Goal: Information Seeking & Learning: Find specific fact

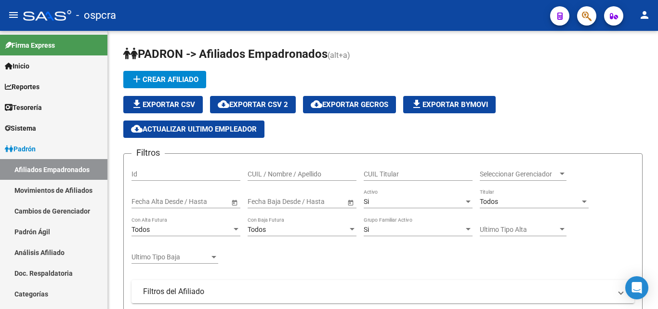
click at [589, 16] on icon "button" at bounding box center [587, 16] width 10 height 11
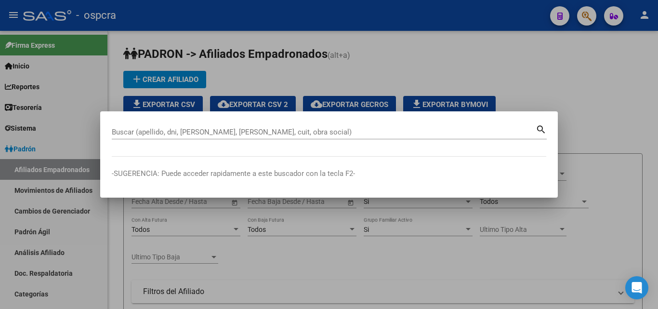
scroll to position [48, 0]
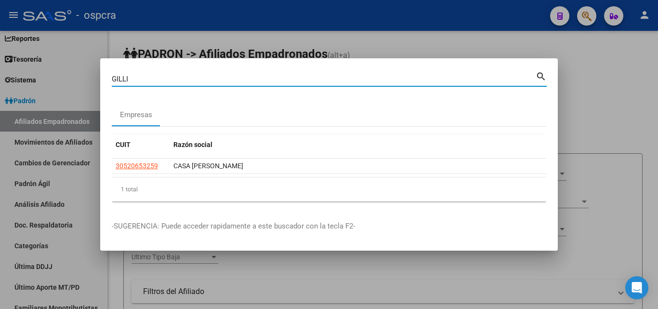
type input "GILLI"
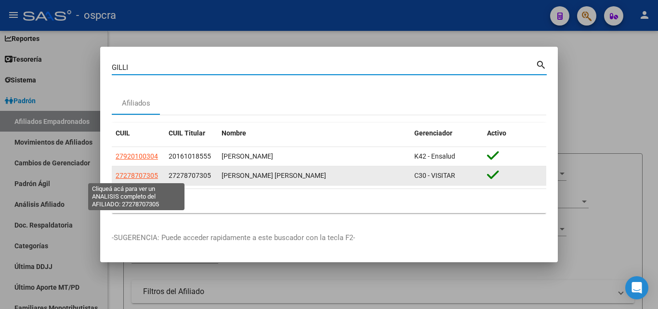
click at [135, 177] on span "27278707305" at bounding box center [137, 175] width 42 height 8
type textarea "27278707305"
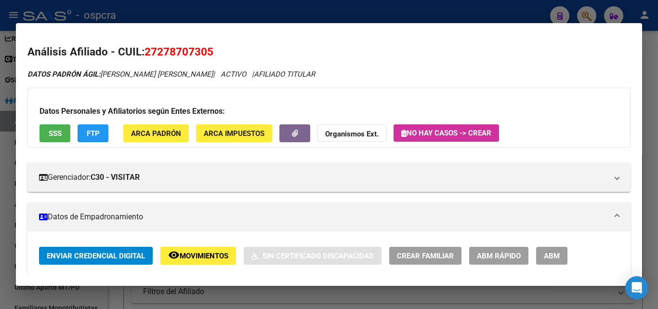
drag, startPoint x: 157, startPoint y: 51, endPoint x: 206, endPoint y: 50, distance: 48.6
click at [206, 50] on span "27278707305" at bounding box center [178, 51] width 69 height 13
copy span "27870730"
click at [0, 183] on div at bounding box center [329, 154] width 658 height 309
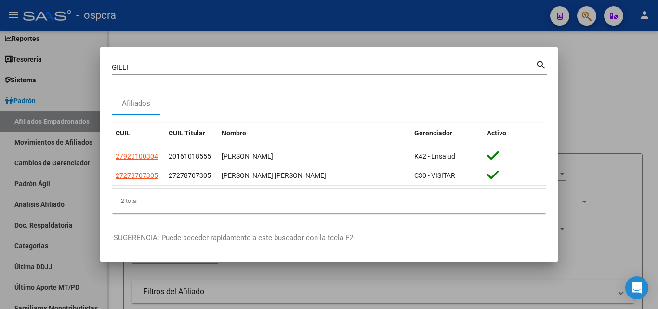
click at [0, 183] on div at bounding box center [329, 154] width 658 height 309
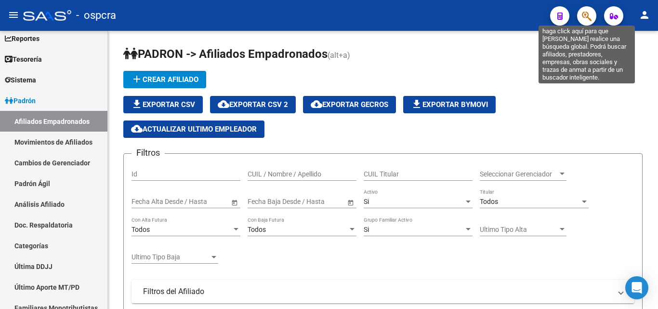
click at [590, 17] on icon "button" at bounding box center [587, 16] width 10 height 11
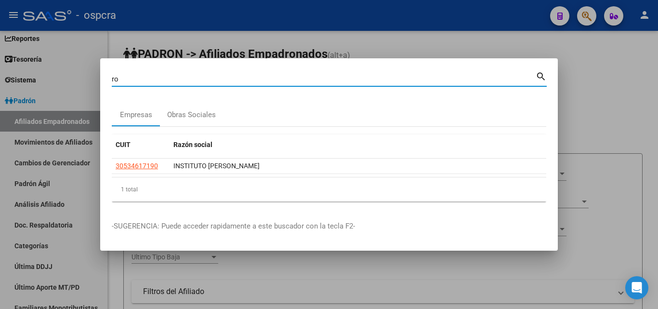
type input "r"
type input "[PERSON_NAME]"
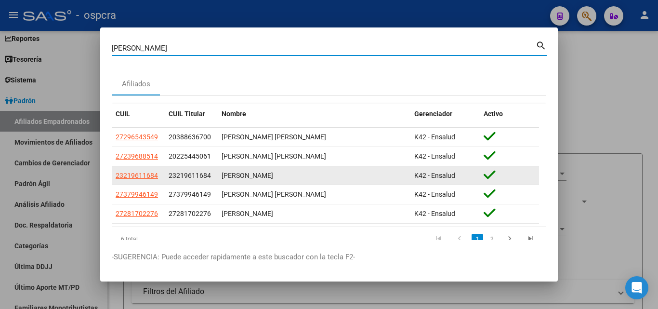
scroll to position [28, 0]
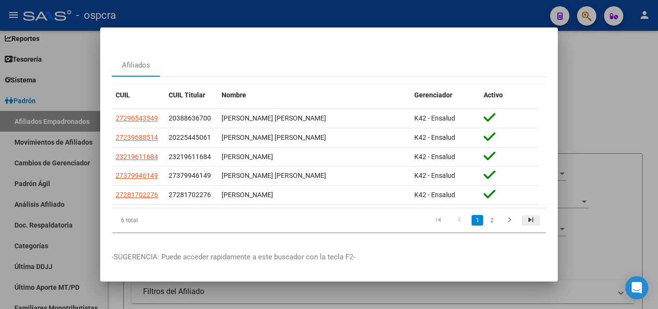
click at [524, 215] on icon "go to last page" at bounding box center [530, 221] width 13 height 12
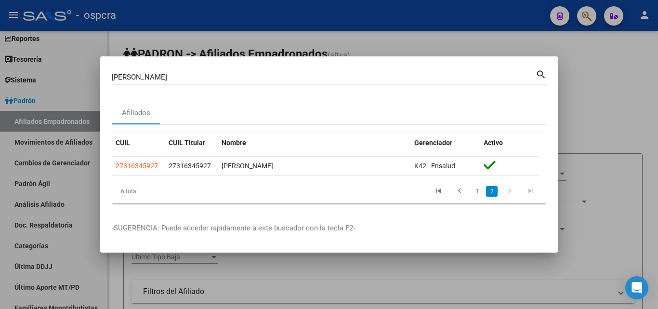
scroll to position [0, 0]
click at [464, 191] on icon "go to previous page" at bounding box center [459, 192] width 13 height 12
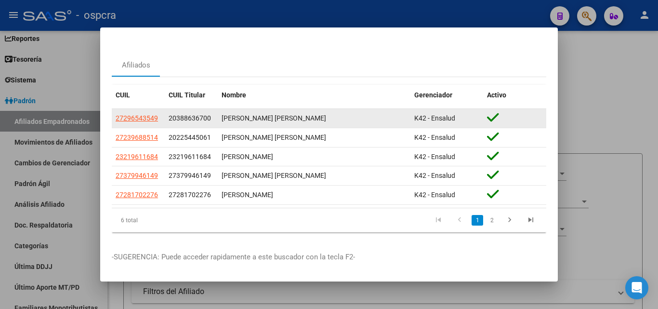
scroll to position [28, 0]
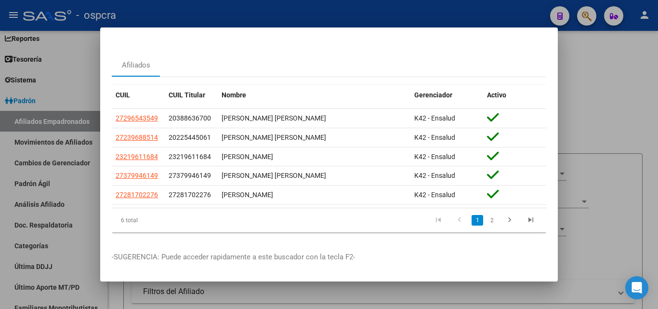
click at [611, 90] on div at bounding box center [329, 154] width 658 height 309
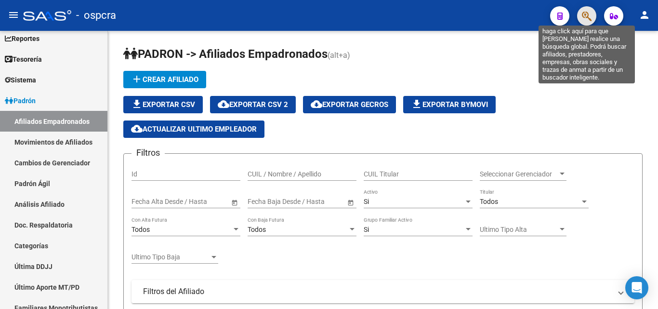
click at [591, 13] on icon "button" at bounding box center [587, 16] width 10 height 11
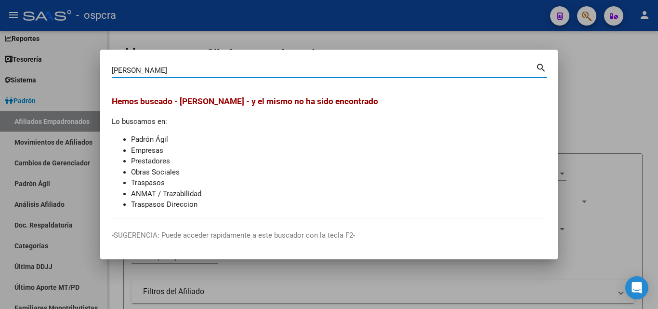
type input "[PERSON_NAME]"
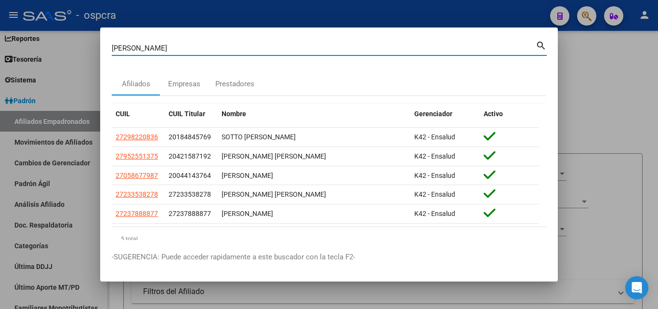
drag, startPoint x: 149, startPoint y: 50, endPoint x: 86, endPoint y: 49, distance: 63.1
click at [86, 49] on div "[PERSON_NAME] (apellido, dni, cuil, nro traspaso, cuit, obra social) search Afi…" at bounding box center [329, 154] width 658 height 309
type input "CABEZAS"
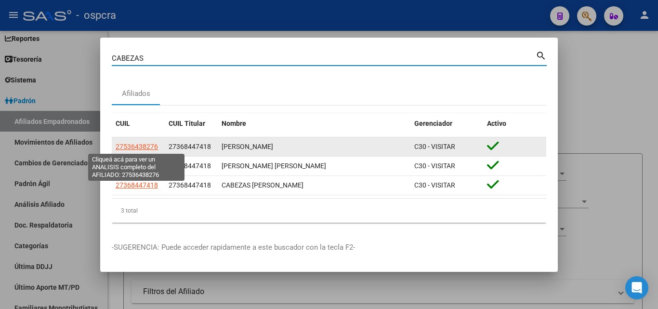
click at [148, 149] on span "27536438276" at bounding box center [137, 146] width 42 height 8
type textarea "27536438276"
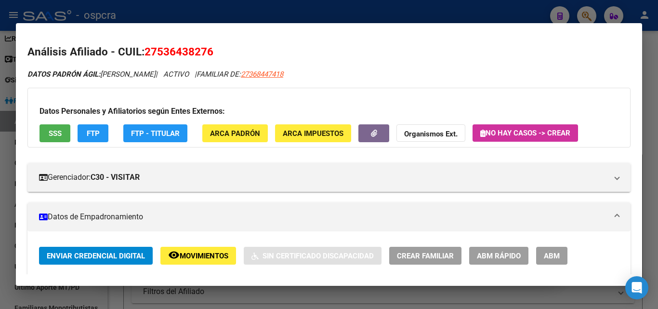
drag, startPoint x: 160, startPoint y: 54, endPoint x: 208, endPoint y: 46, distance: 48.8
click at [208, 46] on span "27536438276" at bounding box center [178, 51] width 69 height 13
copy span "53643827"
click at [0, 149] on div at bounding box center [329, 154] width 658 height 309
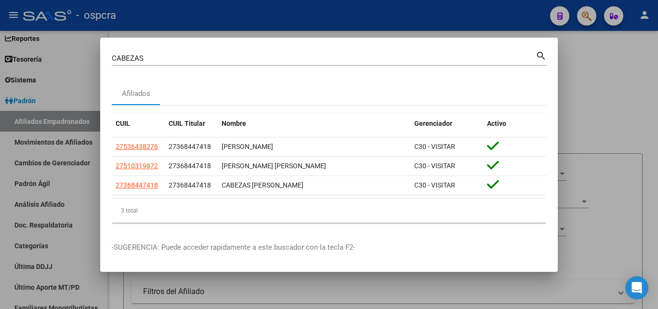
drag, startPoint x: 615, startPoint y: 77, endPoint x: 611, endPoint y: 73, distance: 5.1
click at [614, 77] on div at bounding box center [329, 154] width 658 height 309
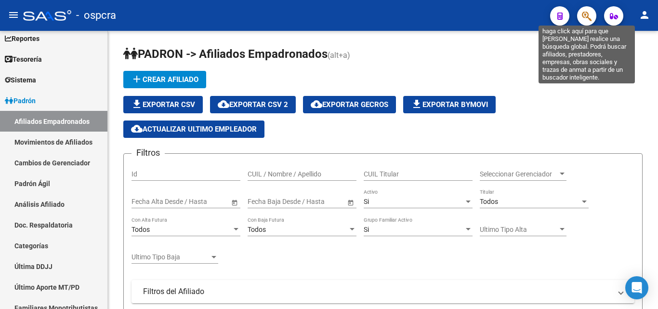
click at [584, 13] on icon "button" at bounding box center [587, 16] width 10 height 11
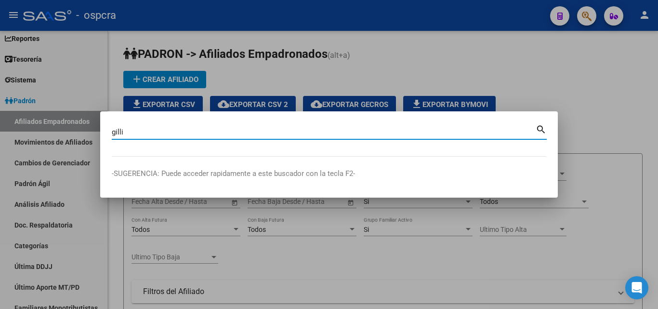
type input "gilli"
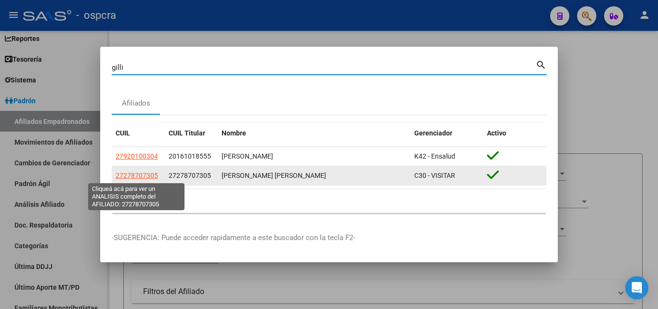
click at [149, 176] on span "27278707305" at bounding box center [137, 175] width 42 height 8
type textarea "27278707305"
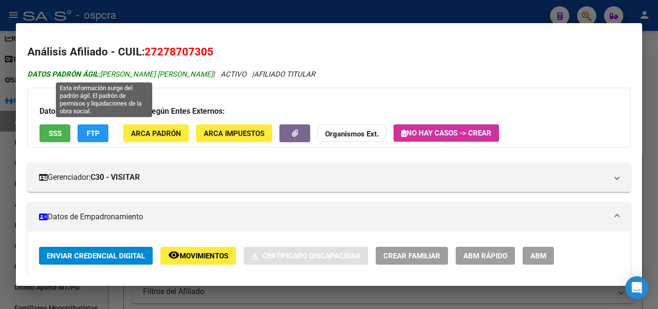
click at [137, 74] on span "DATOS PADRÓN ÁGIL: [PERSON_NAME] [PERSON_NAME]" at bounding box center [119, 74] width 185 height 9
click at [127, 73] on span "DATOS PADRÓN ÁGIL: [PERSON_NAME] [PERSON_NAME]" at bounding box center [119, 74] width 185 height 9
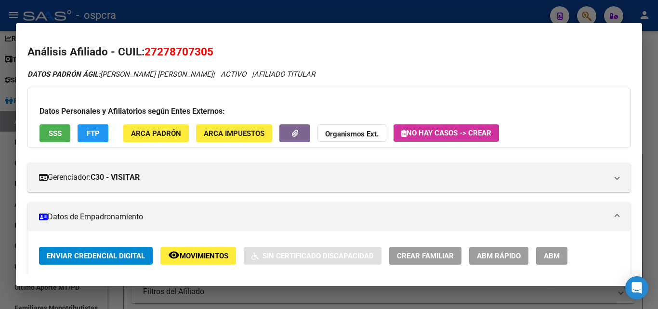
click at [194, 50] on span "27278707305" at bounding box center [178, 51] width 69 height 13
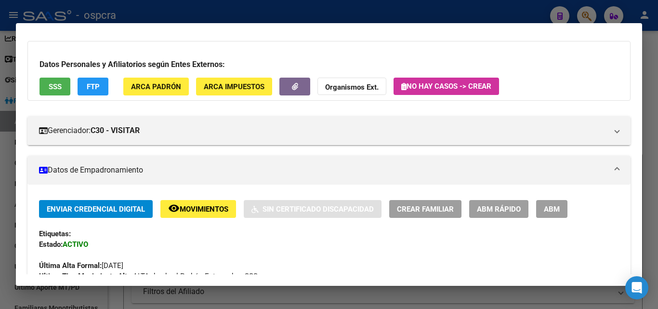
scroll to position [96, 0]
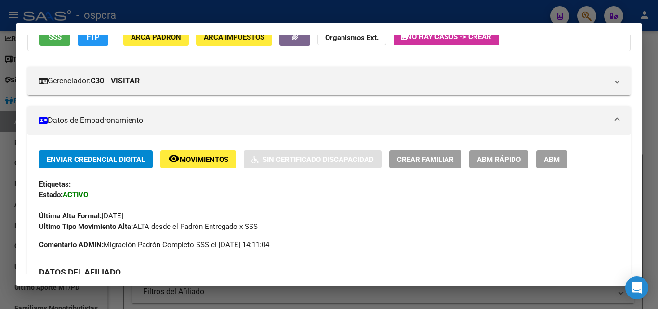
click at [559, 154] on button "ABM" at bounding box center [551, 159] width 31 height 18
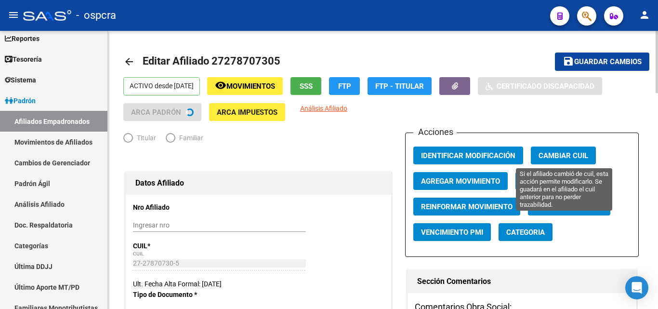
radio input "true"
type input "30-53025412-3"
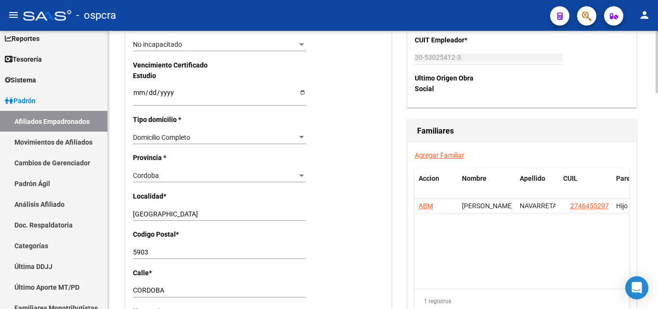
scroll to position [626, 0]
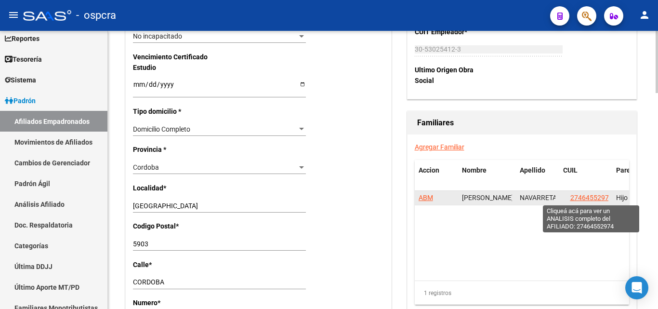
click at [585, 200] on span "27464552974" at bounding box center [591, 198] width 42 height 8
type textarea "27464552974"
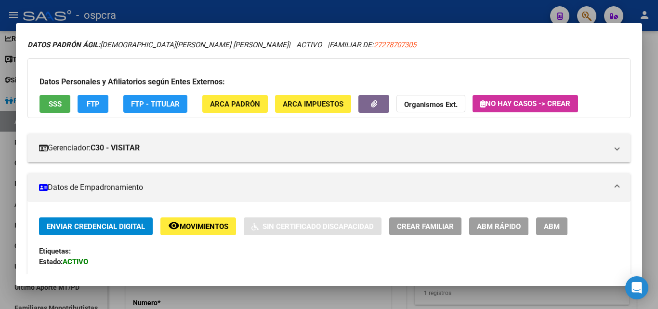
scroll to position [28, 0]
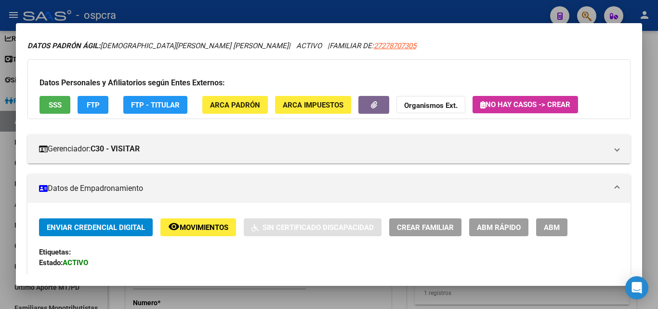
click at [562, 227] on button "ABM" at bounding box center [551, 227] width 31 height 18
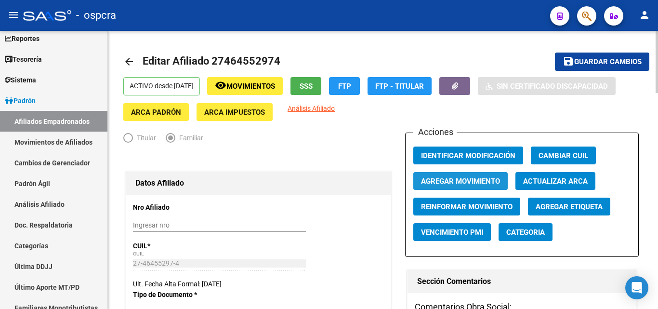
click at [472, 177] on span "Agregar Movimiento" at bounding box center [460, 181] width 79 height 9
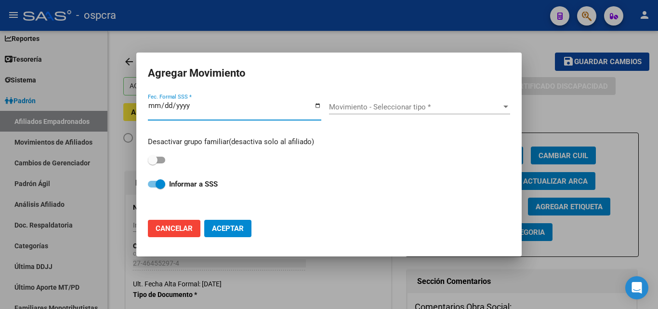
click at [157, 159] on span at bounding box center [153, 160] width 10 height 10
click at [153, 163] on input "checkbox" at bounding box center [152, 163] width 0 height 0
checkbox input "true"
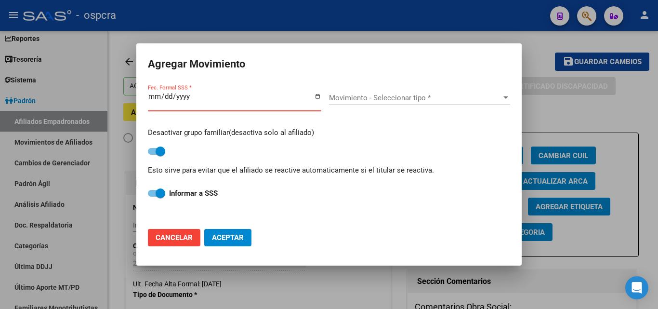
click at [318, 97] on input "Fec. Formal SSS *" at bounding box center [234, 99] width 173 height 15
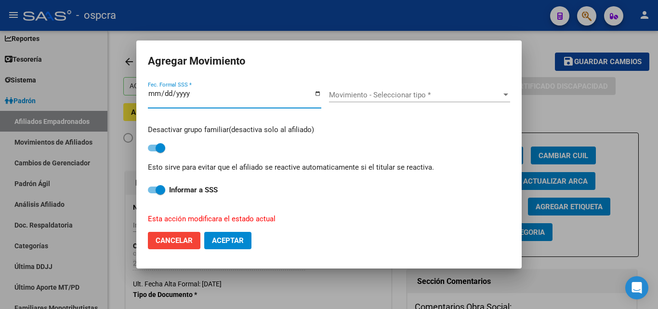
type input "[DATE]"
click at [397, 97] on span "Movimiento - Seleccionar tipo *" at bounding box center [415, 95] width 172 height 9
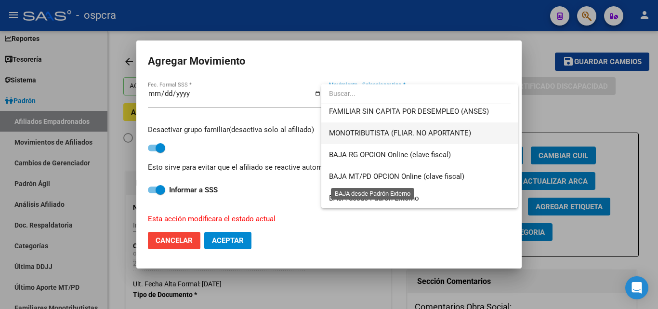
scroll to position [700, 0]
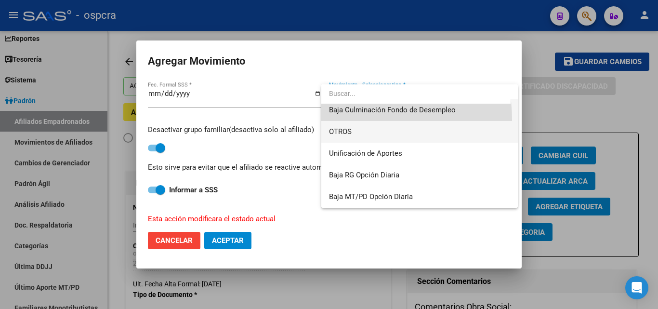
click at [337, 120] on div "BAJA SIN APORTES FALLECIMIENTO RENUNCIA DESPIDO JUBILADO INFORMADO POR LA SSS (…" at bounding box center [419, 145] width 196 height 123
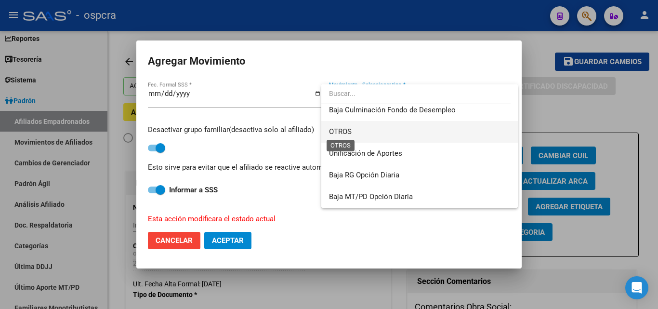
click at [349, 134] on span "OTROS" at bounding box center [340, 131] width 23 height 9
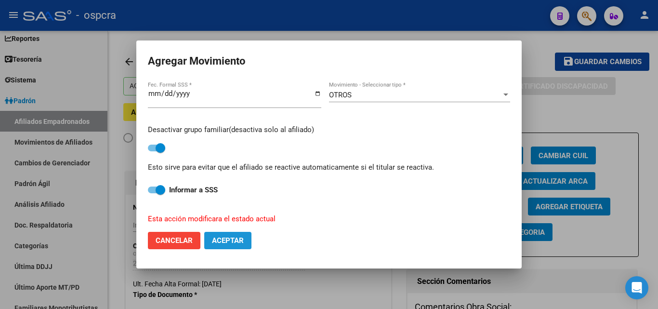
click at [237, 244] on span "Aceptar" at bounding box center [228, 240] width 32 height 9
checkbox input "false"
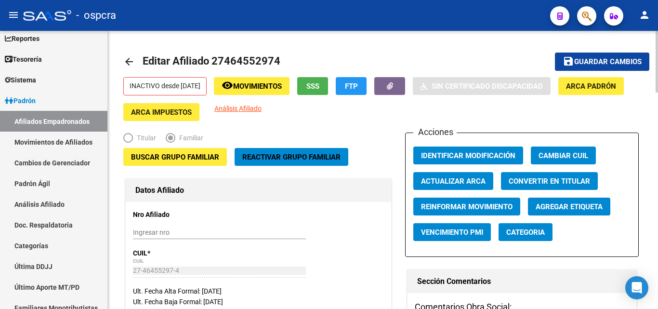
click at [284, 91] on button "remove_red_eye Movimientos" at bounding box center [252, 86] width 76 height 18
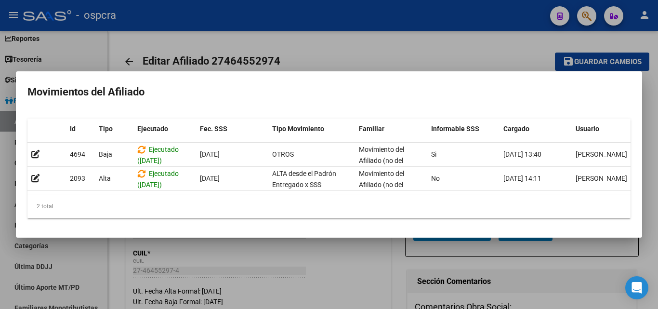
click at [367, 27] on div at bounding box center [329, 154] width 658 height 309
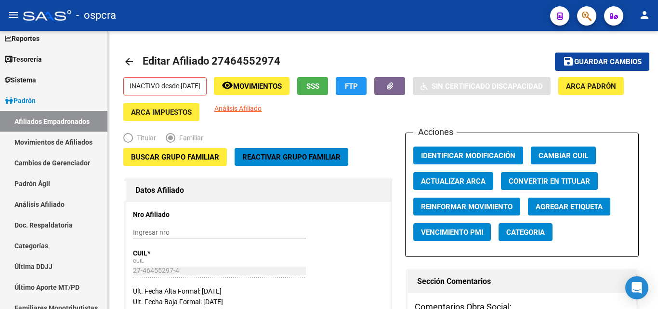
click at [579, 11] on button "button" at bounding box center [586, 15] width 19 height 19
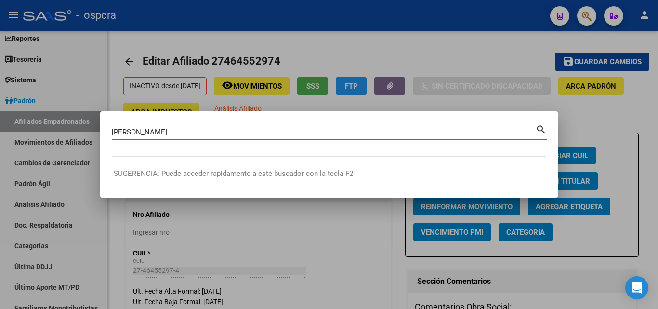
type input "[PERSON_NAME]"
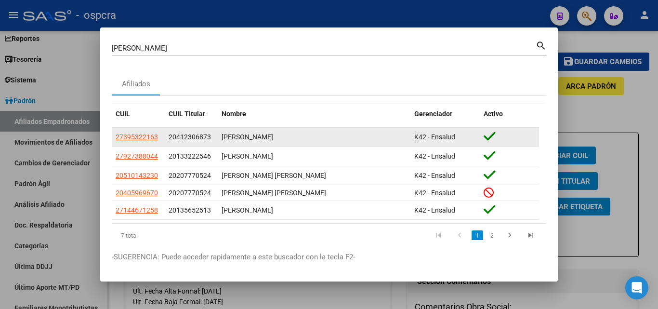
click at [130, 142] on app-link-go-to "27395322163" at bounding box center [137, 136] width 42 height 11
click at [133, 131] on app-link-go-to "27395322163" at bounding box center [137, 136] width 42 height 11
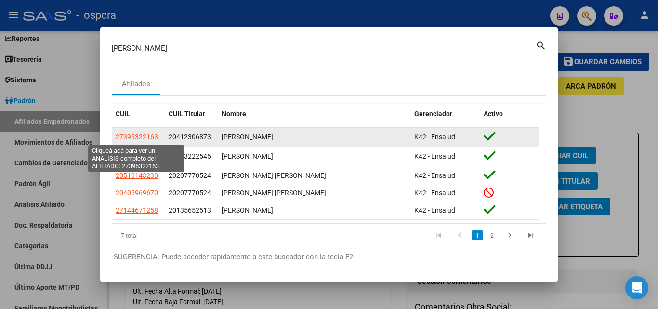
click at [138, 139] on span "27395322163" at bounding box center [137, 137] width 42 height 8
type textarea "27395322163"
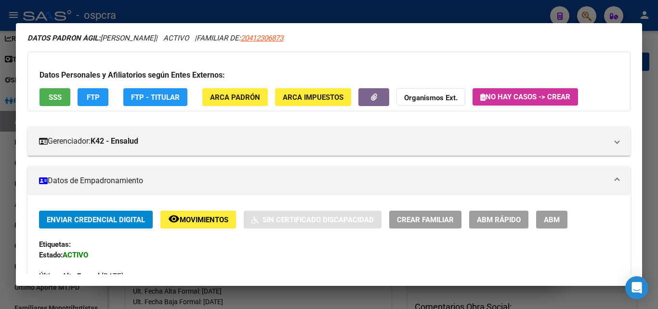
scroll to position [0, 0]
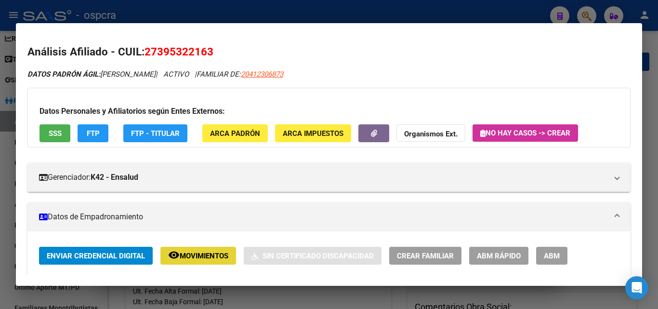
click at [188, 259] on span "Movimientos" at bounding box center [204, 255] width 49 height 9
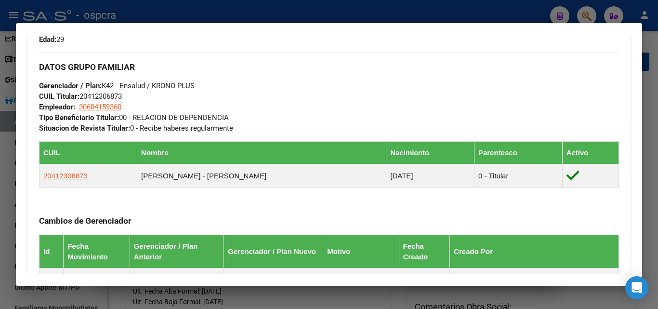
scroll to position [136, 0]
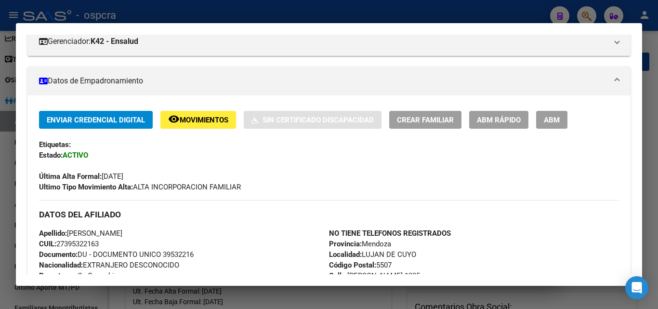
drag, startPoint x: 0, startPoint y: 186, endPoint x: 206, endPoint y: 10, distance: 270.7
click at [0, 185] on div at bounding box center [329, 154] width 658 height 309
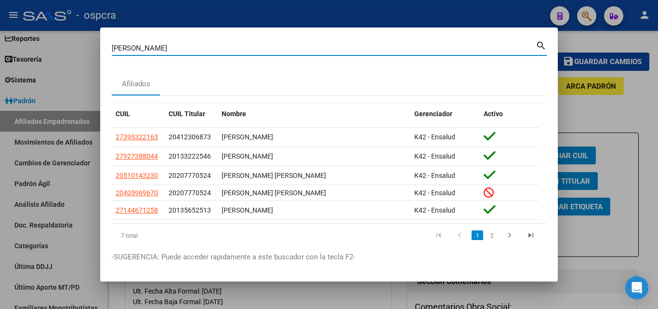
drag, startPoint x: 82, startPoint y: 54, endPoint x: 63, endPoint y: 58, distance: 19.6
click at [63, 58] on div "[PERSON_NAME] Buscar (apellido, dni, cuil, nro traspaso, cuit, obra social) sea…" at bounding box center [329, 154] width 658 height 309
type input "[PERSON_NAME]"
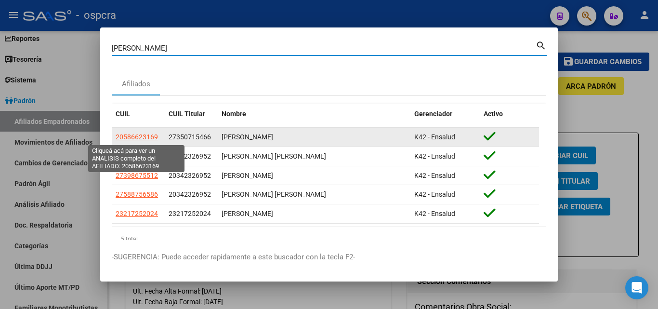
click at [125, 135] on span "20586623169" at bounding box center [137, 137] width 42 height 8
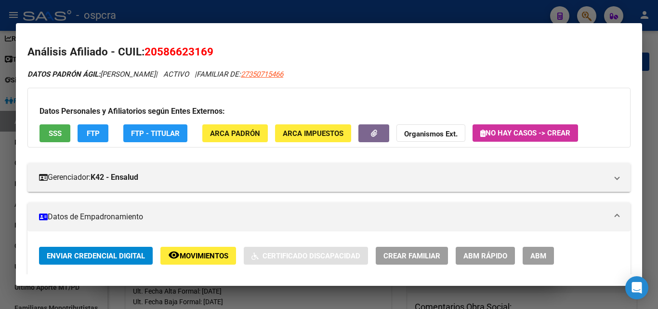
click at [283, 77] on span "27350715466" at bounding box center [262, 74] width 42 height 9
type textarea "27350715466"
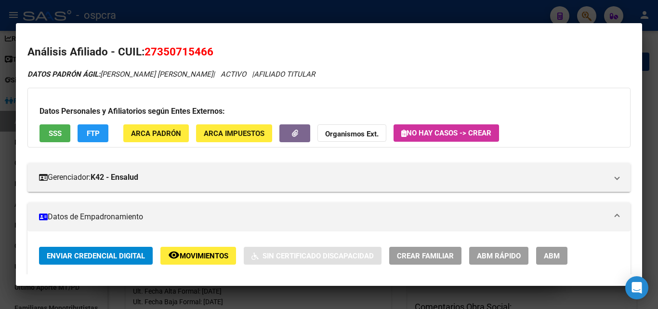
drag, startPoint x: 160, startPoint y: 51, endPoint x: 207, endPoint y: 48, distance: 47.3
click at [207, 48] on span "27350715466" at bounding box center [178, 51] width 69 height 13
copy span "35071546"
click at [0, 168] on div at bounding box center [329, 154] width 658 height 309
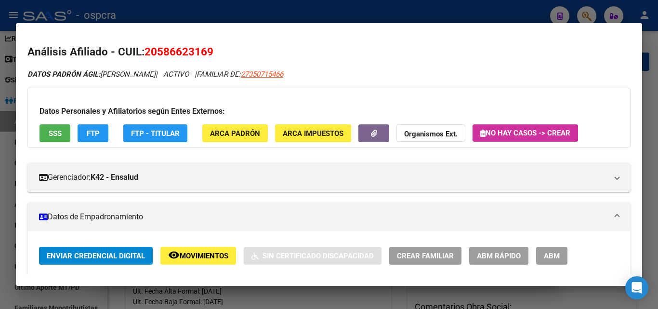
click at [0, 168] on div at bounding box center [329, 154] width 658 height 309
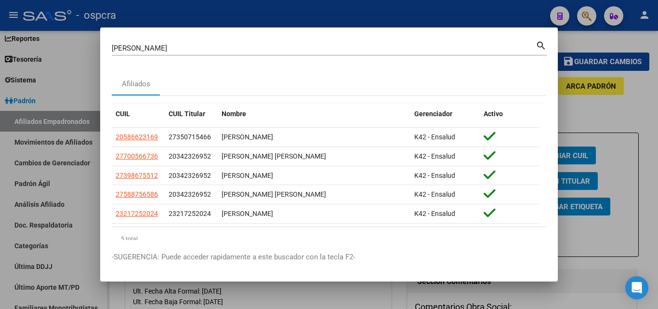
click at [0, 168] on div at bounding box center [329, 154] width 658 height 309
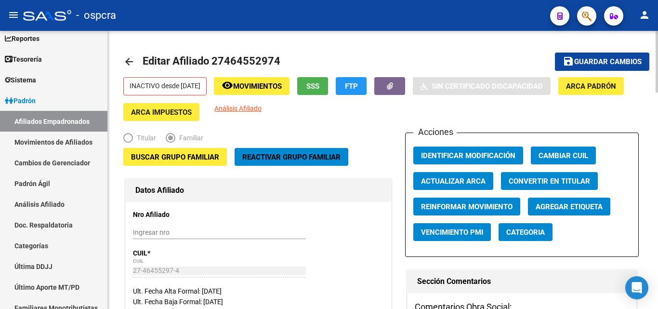
click at [126, 62] on mat-icon "arrow_back" at bounding box center [129, 62] width 12 height 12
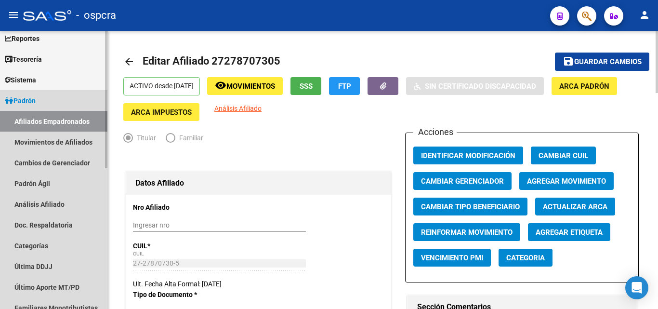
click at [29, 124] on link "Afiliados Empadronados" at bounding box center [53, 121] width 107 height 21
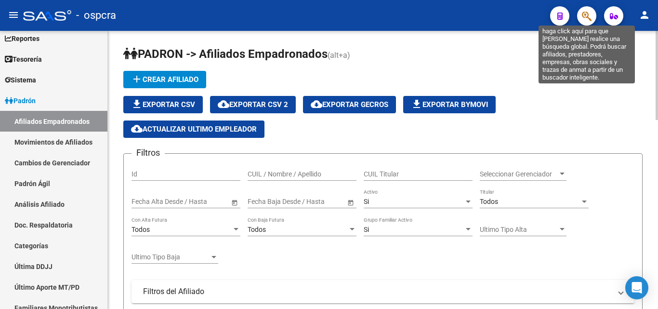
click at [590, 14] on icon "button" at bounding box center [587, 16] width 10 height 11
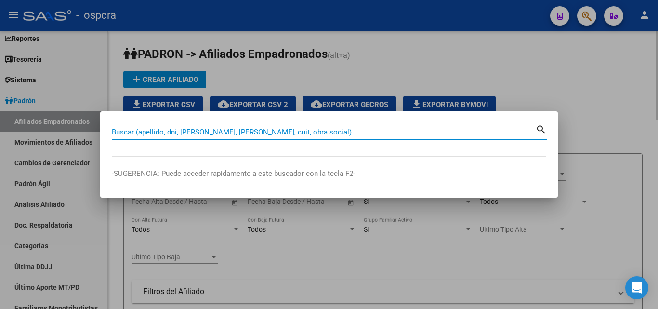
click at [586, 102] on div at bounding box center [329, 154] width 658 height 309
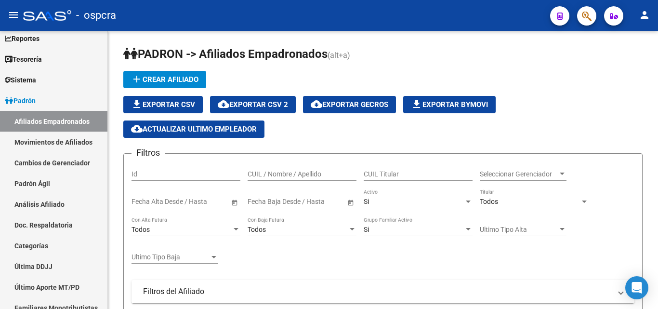
click at [589, 10] on span "button" at bounding box center [587, 16] width 10 height 20
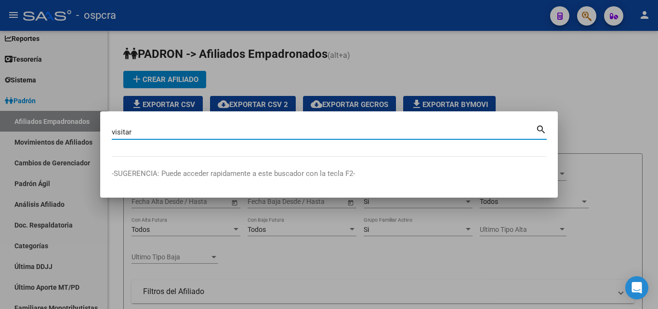
type input "visitar"
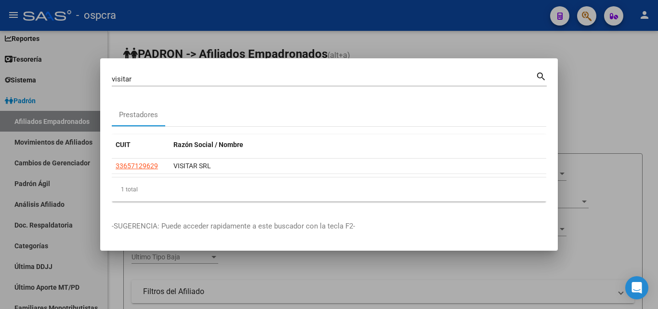
click at [645, 134] on div at bounding box center [329, 154] width 658 height 309
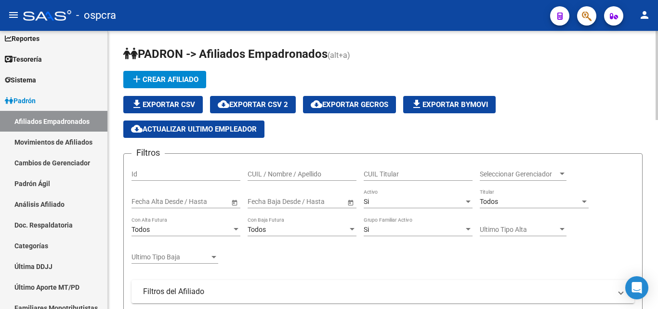
scroll to position [48, 0]
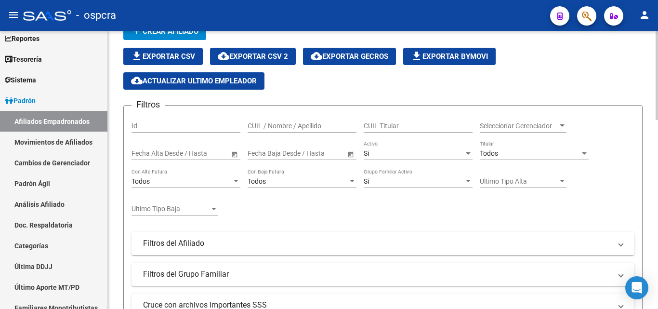
click at [553, 129] on span "Seleccionar Gerenciador" at bounding box center [518, 126] width 78 height 8
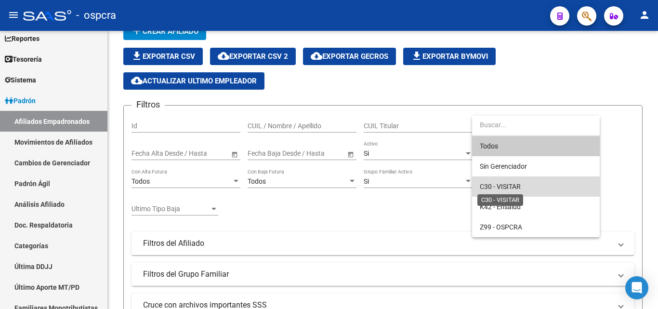
click at [518, 183] on span "C30 - VISITAR" at bounding box center [499, 186] width 41 height 8
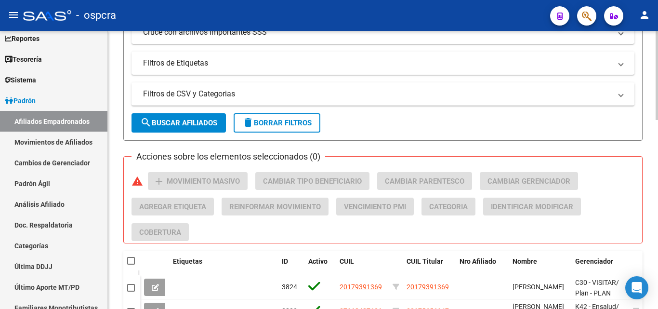
scroll to position [337, 0]
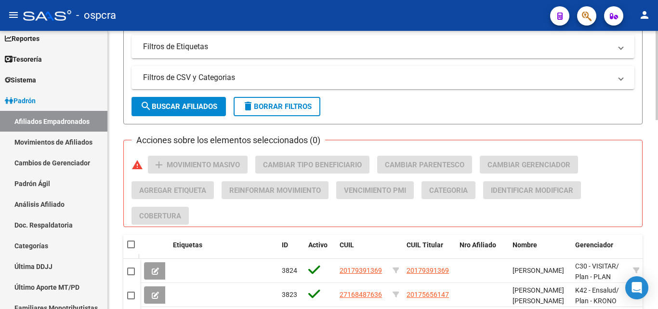
click at [190, 107] on span "search Buscar Afiliados" at bounding box center [178, 106] width 77 height 9
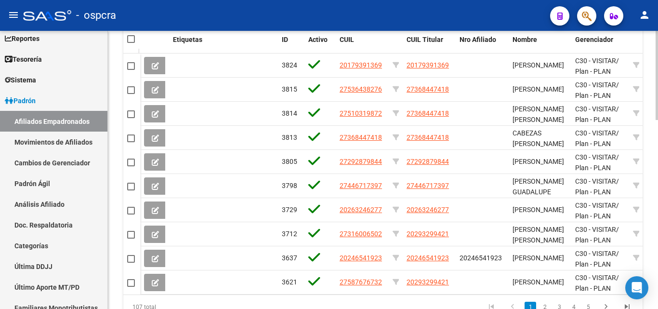
scroll to position [590, 0]
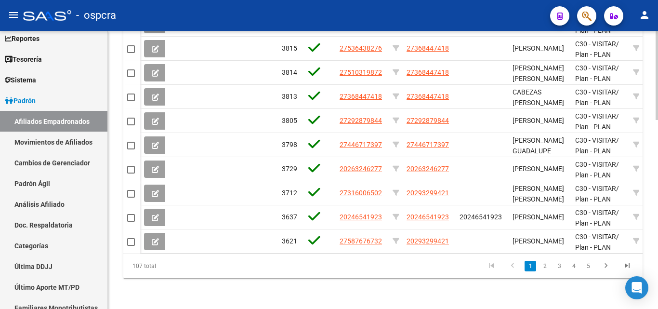
drag, startPoint x: 133, startPoint y: 265, endPoint x: 161, endPoint y: 265, distance: 28.4
click at [161, 265] on div "107 total" at bounding box center [174, 266] width 102 height 24
click at [157, 269] on div "107 total" at bounding box center [174, 266] width 102 height 24
drag, startPoint x: 160, startPoint y: 265, endPoint x: 130, endPoint y: 269, distance: 30.6
click at [130, 269] on div "107 total" at bounding box center [174, 266] width 102 height 24
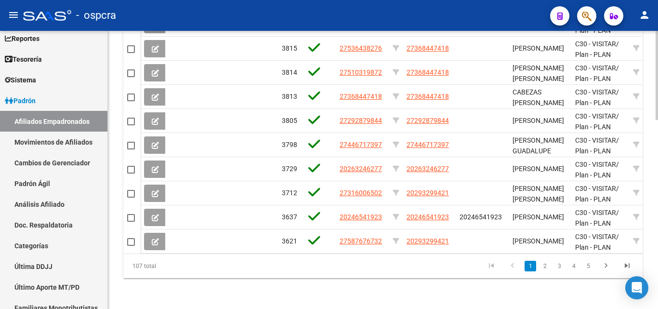
click at [177, 260] on div "107 total" at bounding box center [174, 266] width 102 height 24
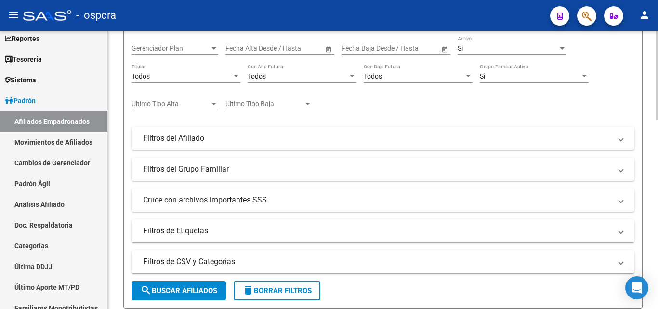
scroll to position [61, 0]
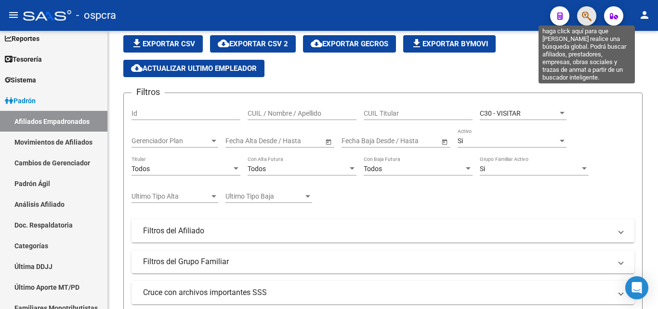
click at [589, 19] on icon "button" at bounding box center [587, 16] width 10 height 11
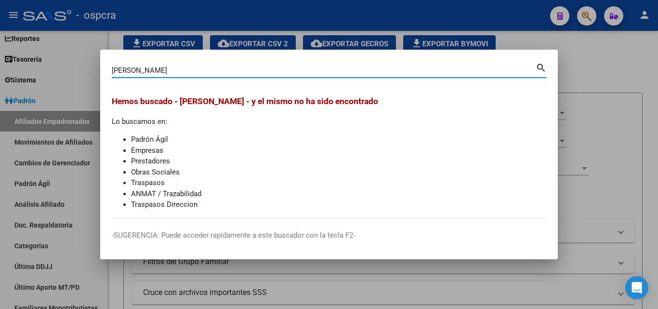
type input "[PERSON_NAME]"
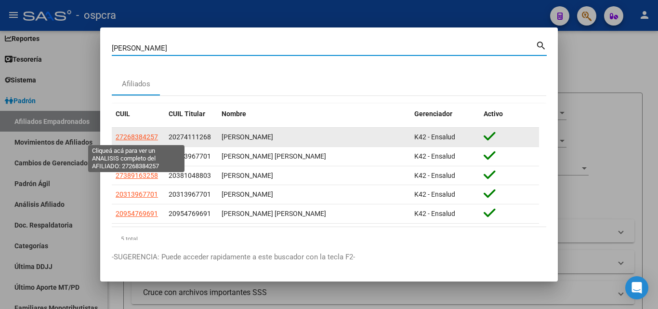
click at [137, 134] on span "27268384257" at bounding box center [137, 137] width 42 height 8
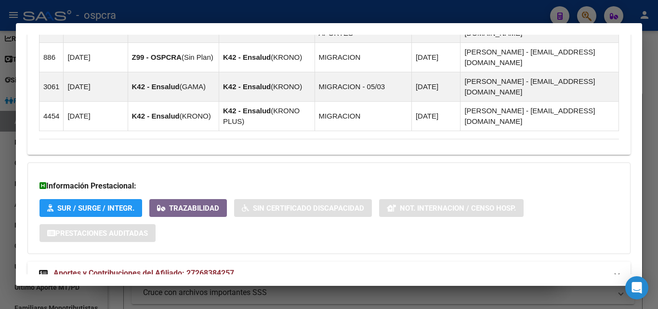
scroll to position [725, 0]
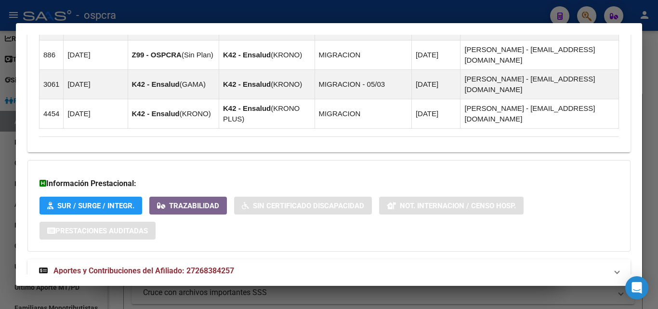
click at [172, 299] on span "Aportes y Contribuciones del Titular: 20274111268" at bounding box center [141, 303] width 176 height 9
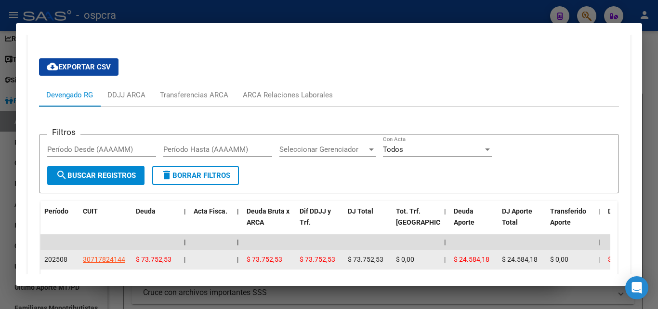
scroll to position [1014, 0]
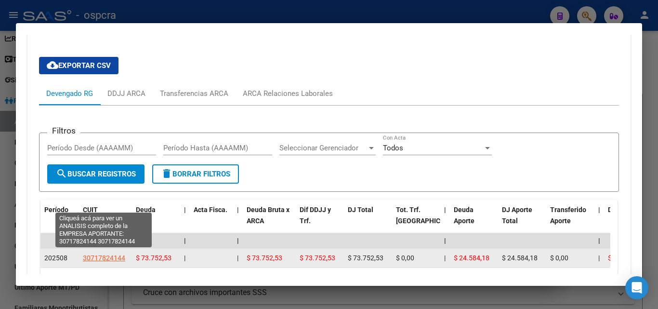
click at [105, 254] on span "30717824144" at bounding box center [104, 258] width 42 height 8
type textarea "30717824144"
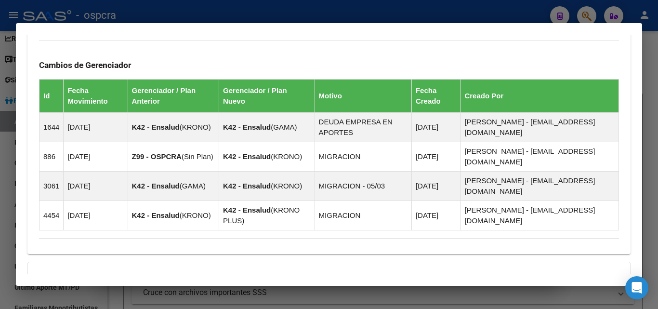
scroll to position [481, 0]
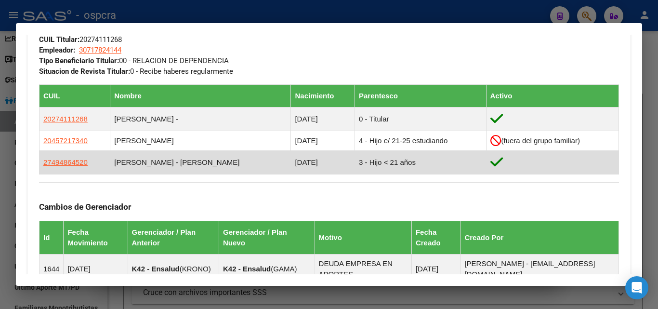
click at [178, 160] on td "[PERSON_NAME] - [PERSON_NAME]" at bounding box center [200, 162] width 181 height 24
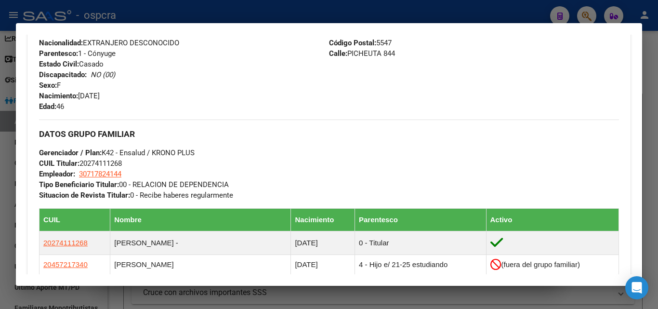
scroll to position [433, 0]
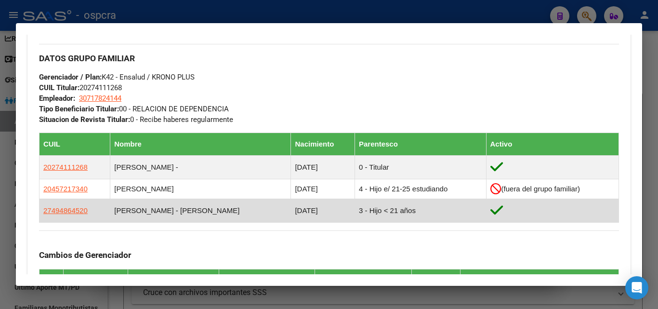
drag, startPoint x: 110, startPoint y: 211, endPoint x: 187, endPoint y: 212, distance: 77.0
click at [208, 213] on tr "27494864520 [PERSON_NAME] - [PERSON_NAME] [DATE] 3 - Hijo < 21 años" at bounding box center [328, 210] width 579 height 24
copy tr "[PERSON_NAME] - [PERSON_NAME]"
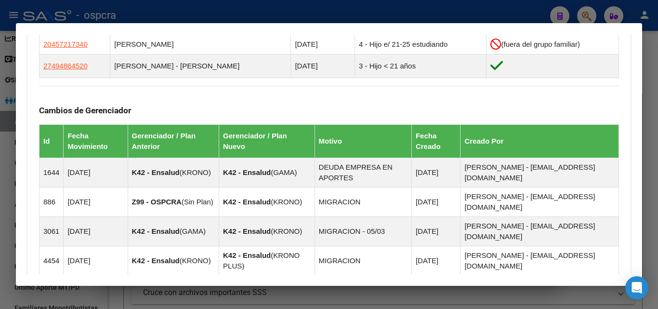
scroll to position [481, 0]
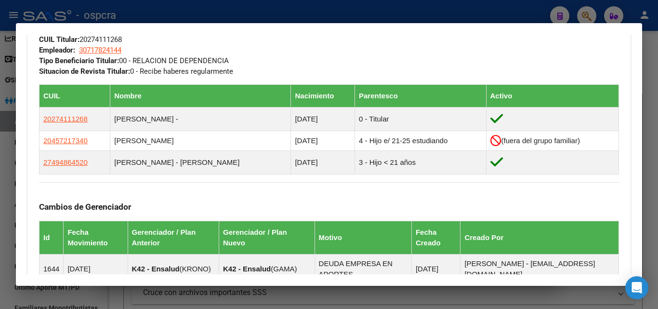
click at [125, 191] on div "Cambios de Gerenciador Id Fecha Movimiento Gerenciador / Plan Anterior Gerencia…" at bounding box center [329, 277] width 580 height 190
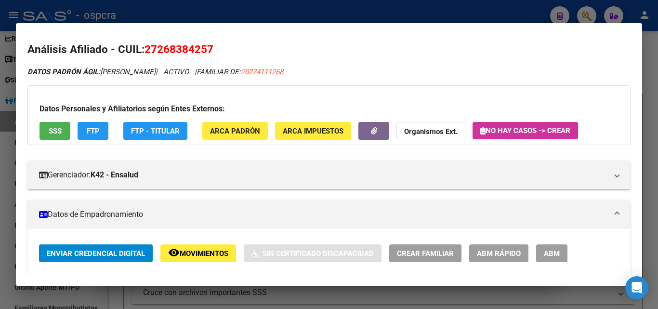
scroll to position [0, 0]
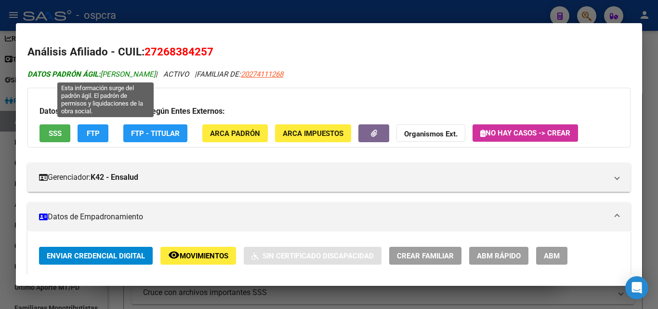
drag, startPoint x: 101, startPoint y: 73, endPoint x: 182, endPoint y: 73, distance: 81.4
click at [155, 73] on span "DATOS [PERSON_NAME]: [PERSON_NAME]" at bounding box center [91, 74] width 128 height 9
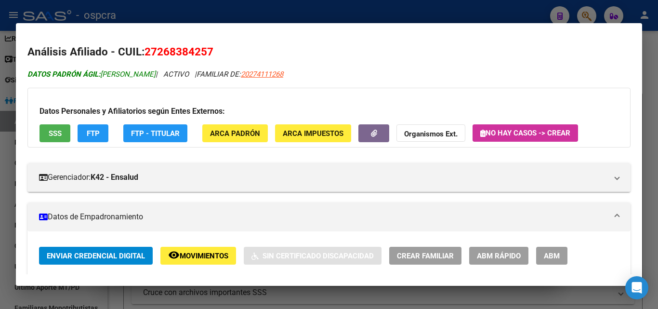
copy span "[PERSON_NAME]"
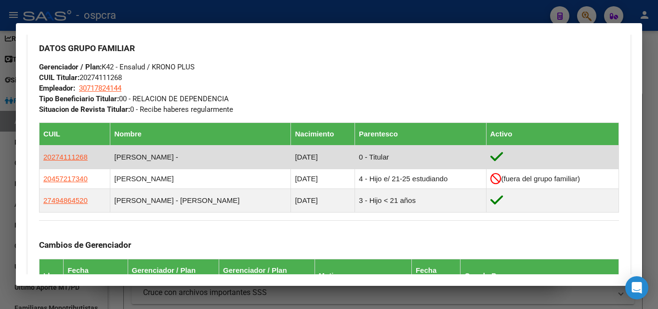
scroll to position [433, 0]
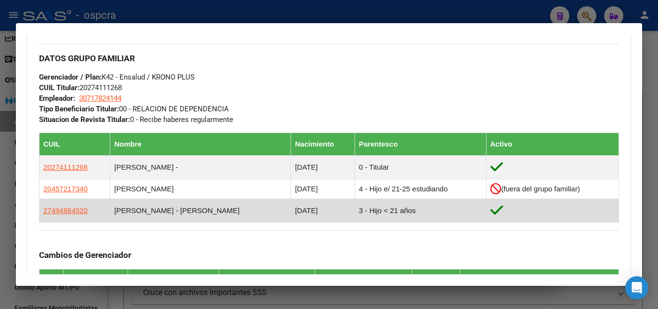
click at [291, 211] on td "[DATE]" at bounding box center [323, 210] width 64 height 24
click at [197, 209] on td "[PERSON_NAME] - [PERSON_NAME]" at bounding box center [200, 210] width 181 height 24
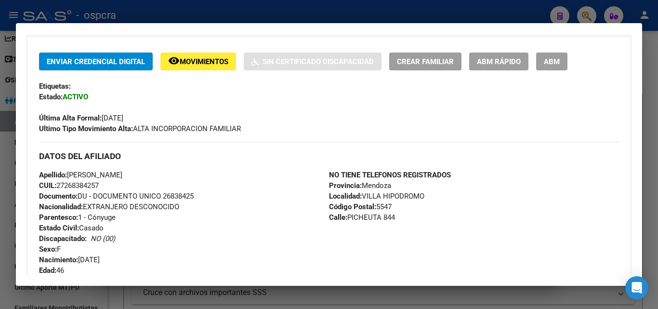
scroll to position [193, 0]
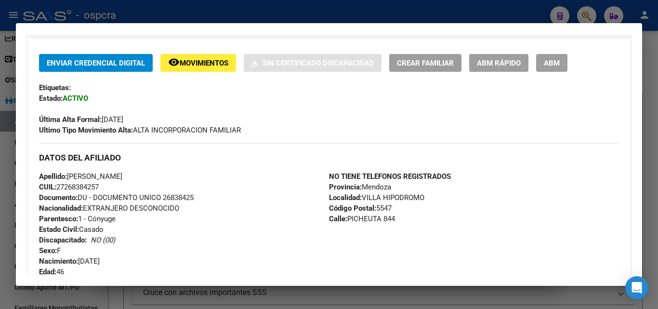
click at [552, 63] on span "ABM" at bounding box center [552, 63] width 16 height 9
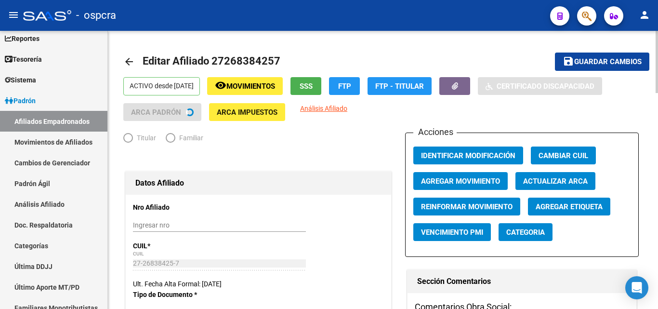
radio input "true"
type input "30-71782414-4"
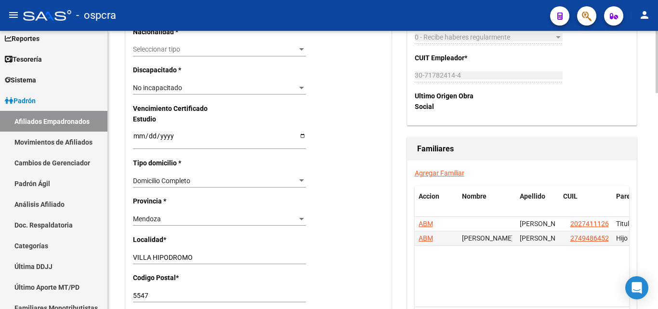
scroll to position [578, 0]
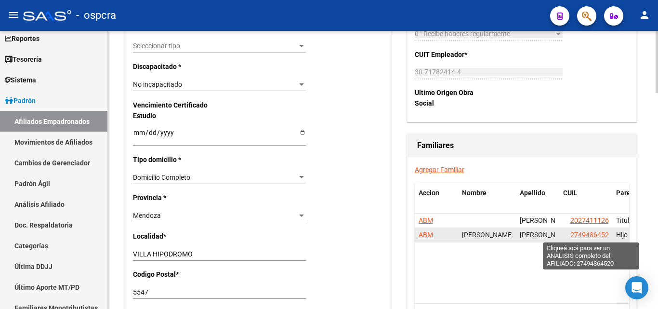
click at [595, 236] on span "27494864520" at bounding box center [591, 235] width 42 height 8
type textarea "27494864520"
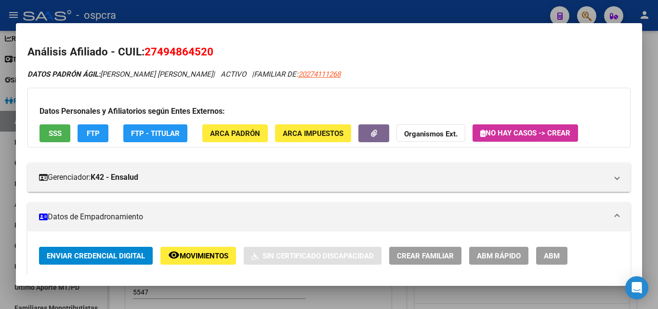
drag, startPoint x: 160, startPoint y: 50, endPoint x: 207, endPoint y: 49, distance: 47.7
click at [208, 49] on span "27494864520" at bounding box center [178, 51] width 69 height 13
copy span "49486452"
click at [0, 164] on div at bounding box center [329, 154] width 658 height 309
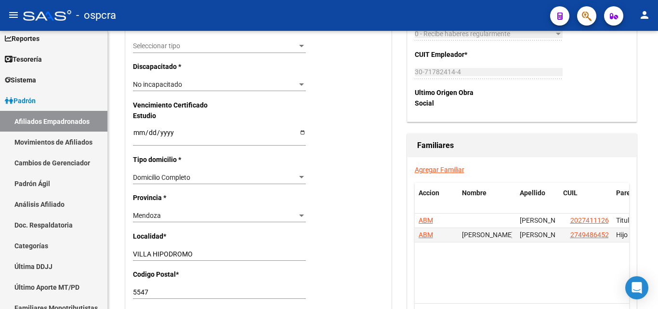
click at [588, 18] on icon "button" at bounding box center [587, 16] width 10 height 11
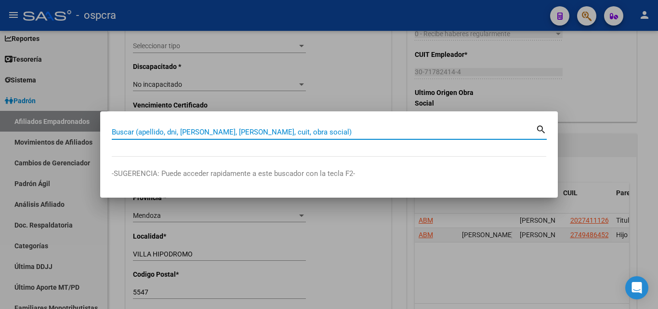
paste input "25728702"
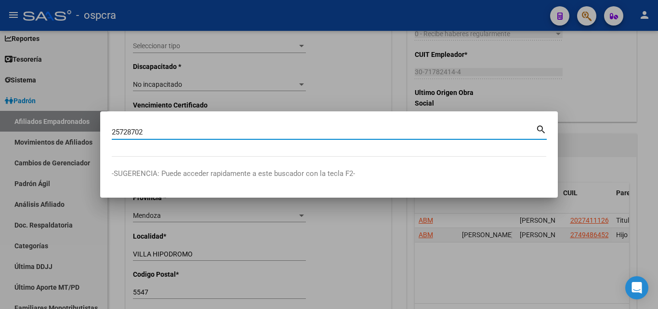
type input "25728702"
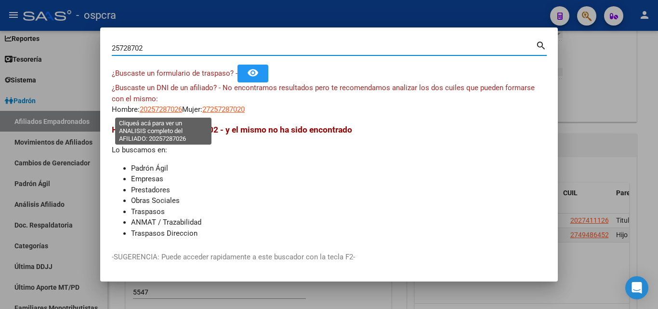
click at [165, 107] on span "20257287026" at bounding box center [161, 109] width 42 height 9
type textarea "20257287026"
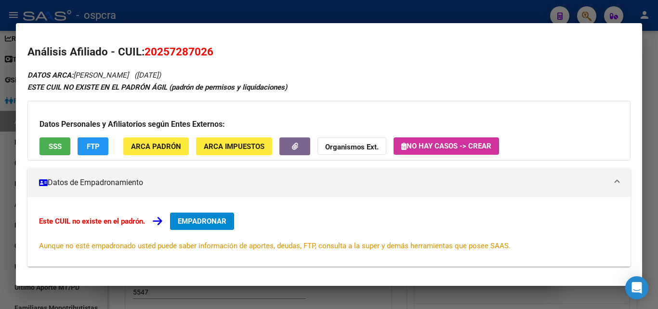
click at [61, 142] on span "SSS" at bounding box center [55, 146] width 13 height 9
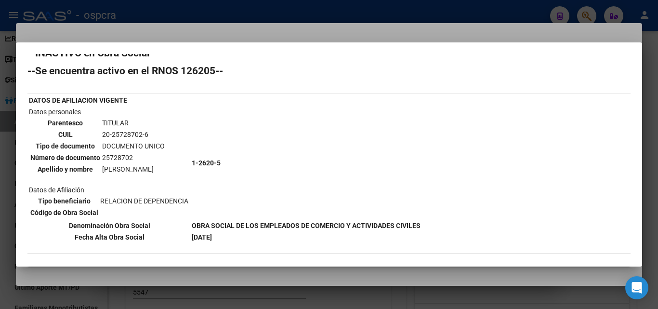
scroll to position [0, 0]
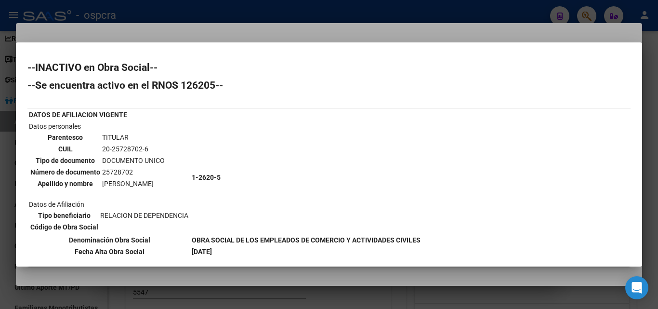
click at [0, 176] on div at bounding box center [329, 154] width 658 height 309
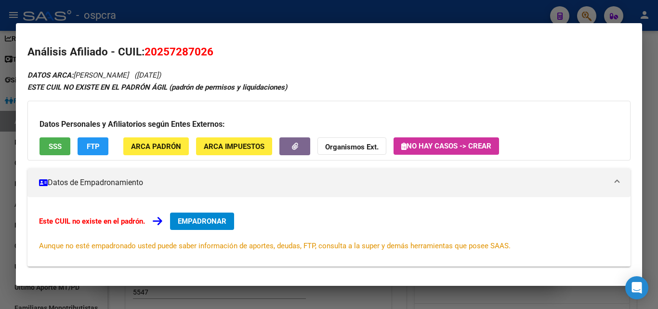
click at [0, 175] on div at bounding box center [329, 154] width 658 height 309
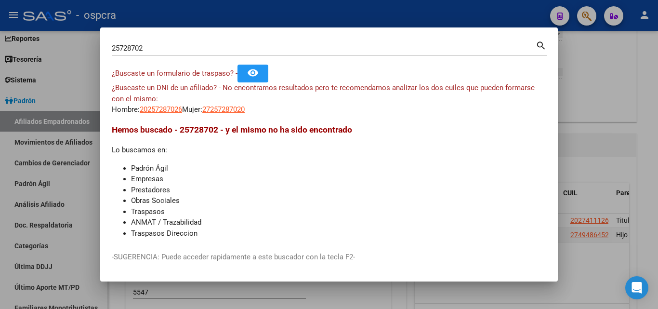
click at [603, 125] on div at bounding box center [329, 154] width 658 height 309
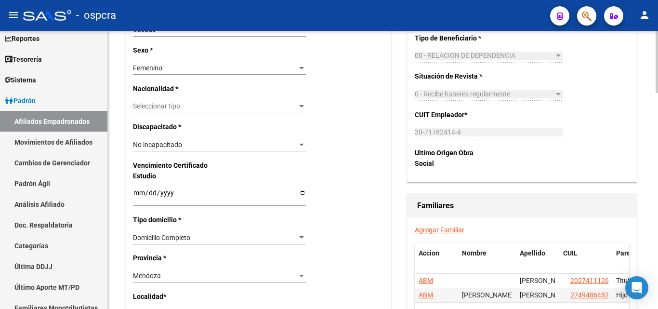
scroll to position [385, 0]
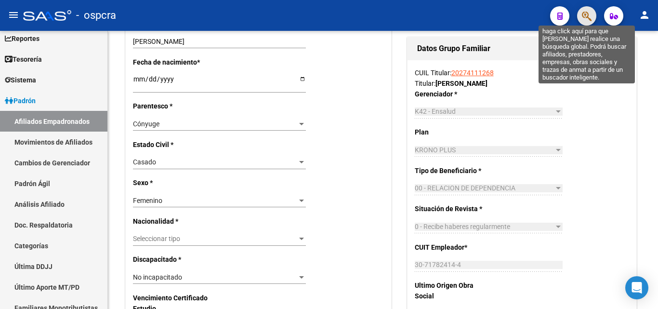
click at [584, 13] on icon "button" at bounding box center [587, 16] width 10 height 11
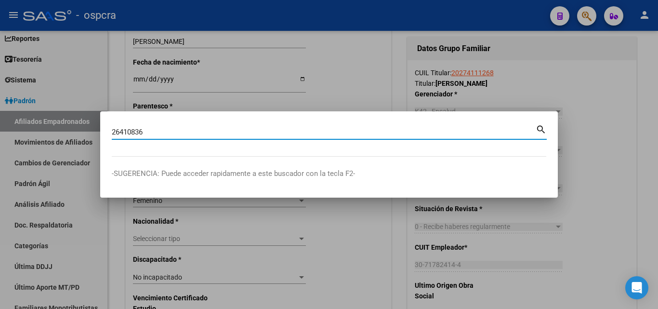
type input "26410836"
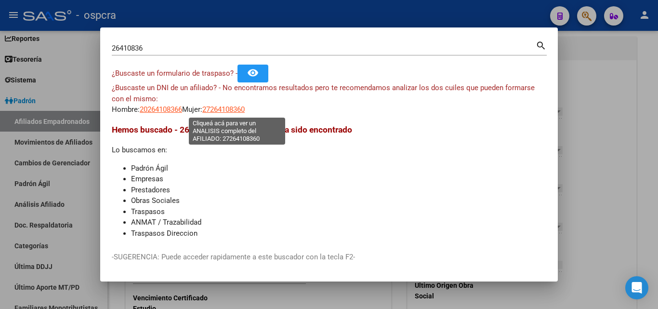
click at [233, 108] on span "27264108360" at bounding box center [223, 109] width 42 height 9
type textarea "27264108360"
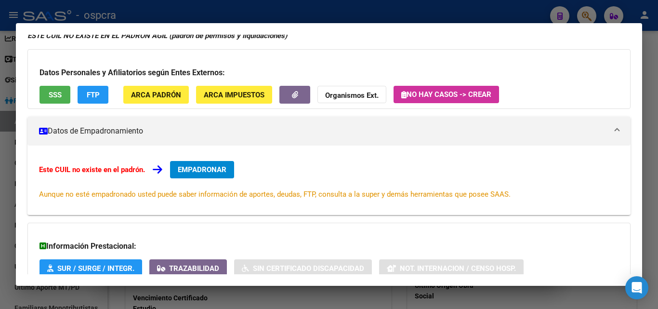
scroll to position [96, 0]
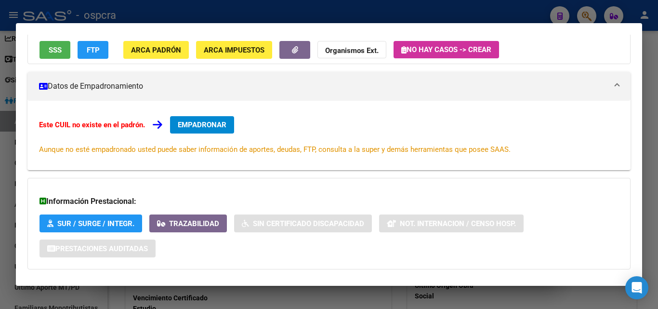
click at [47, 52] on button "SSS" at bounding box center [54, 50] width 31 height 18
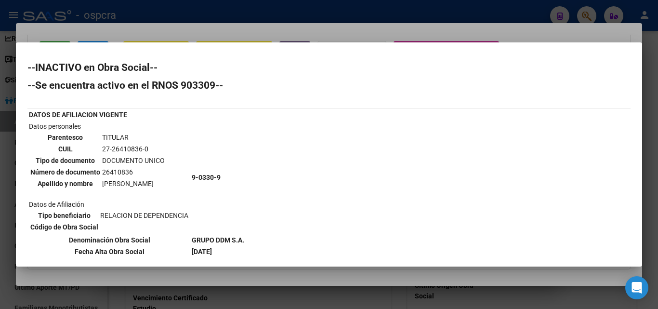
click at [3, 217] on div at bounding box center [329, 154] width 658 height 309
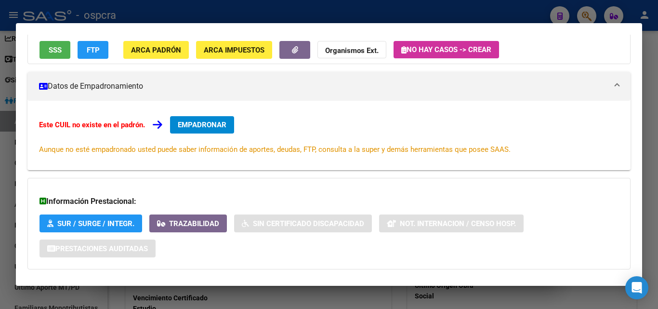
click at [0, 137] on div at bounding box center [329, 154] width 658 height 309
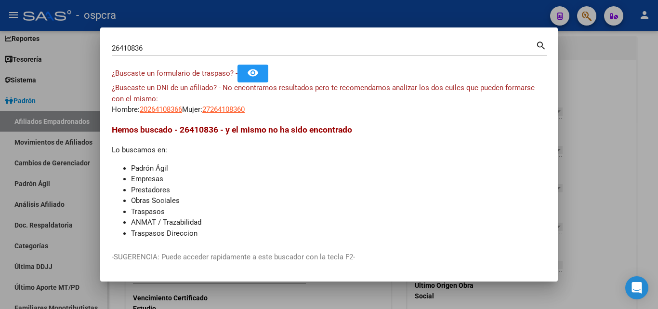
click at [0, 137] on div at bounding box center [329, 154] width 658 height 309
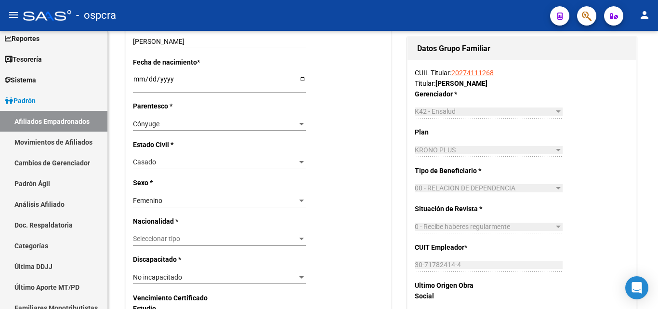
click at [591, 18] on button "button" at bounding box center [586, 15] width 19 height 19
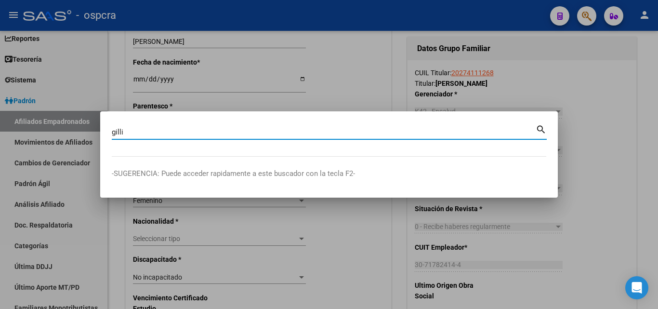
type input "gilli"
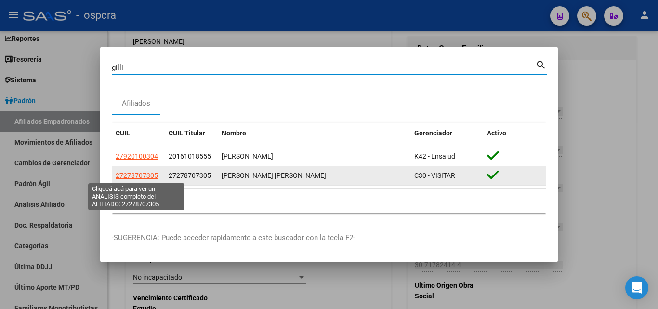
click at [133, 176] on span "27278707305" at bounding box center [137, 175] width 42 height 8
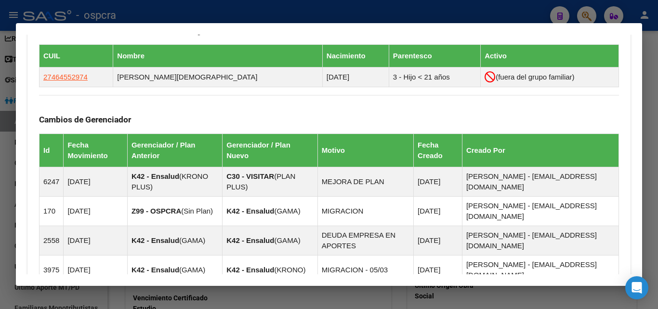
scroll to position [723, 0]
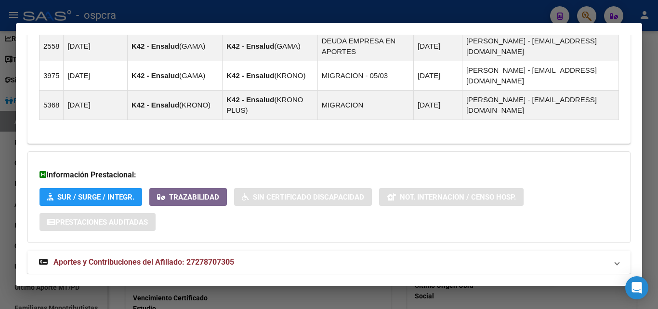
click at [177, 250] on mat-expansion-panel-header "Aportes y Contribuciones del Afiliado: 27278707305" at bounding box center [328, 261] width 603 height 23
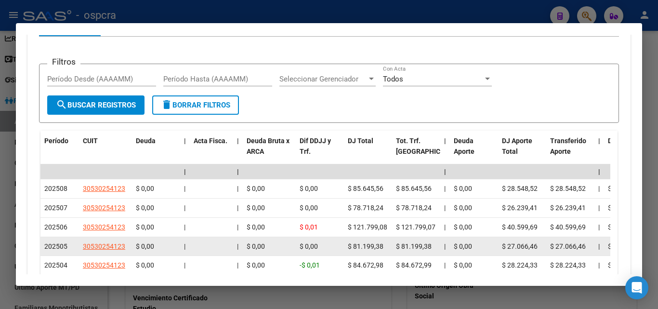
scroll to position [1053, 0]
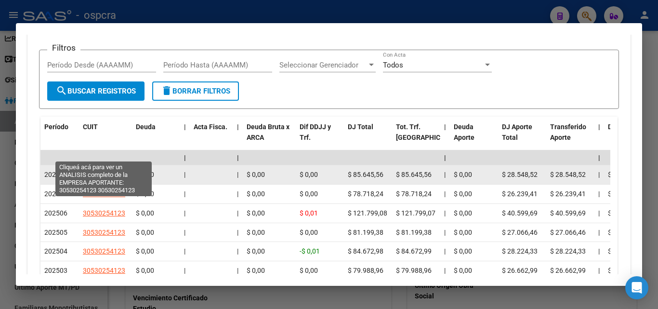
click at [100, 170] on span "30530254123" at bounding box center [104, 174] width 42 height 8
type textarea "30530254123"
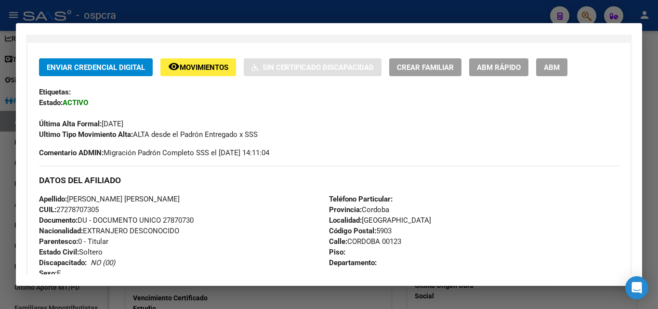
scroll to position [0, 0]
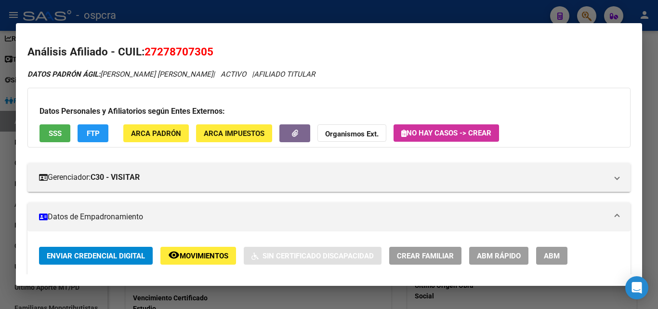
click at [0, 193] on div at bounding box center [329, 154] width 658 height 309
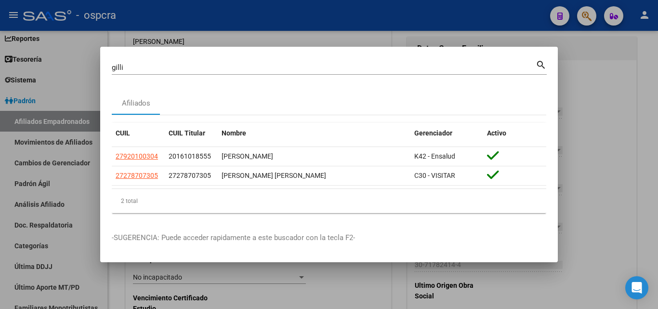
click at [0, 193] on div at bounding box center [329, 154] width 658 height 309
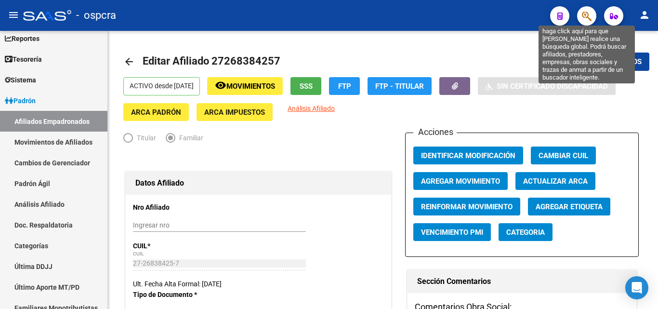
click at [584, 13] on icon "button" at bounding box center [587, 16] width 10 height 11
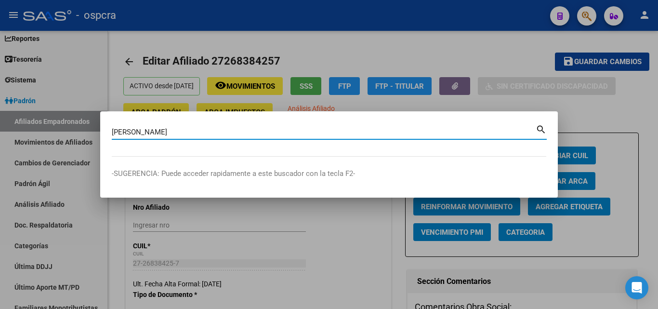
type input "[PERSON_NAME]"
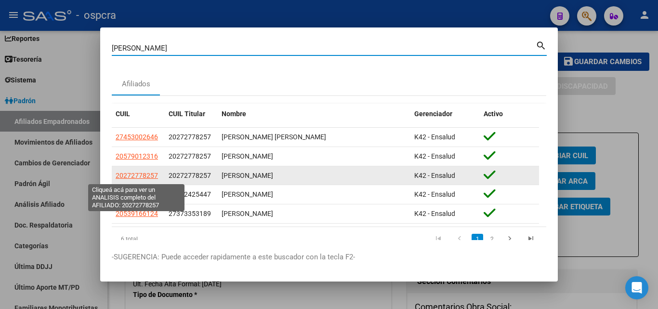
click at [130, 179] on span "20272778257" at bounding box center [137, 175] width 42 height 8
type textarea "20272778257"
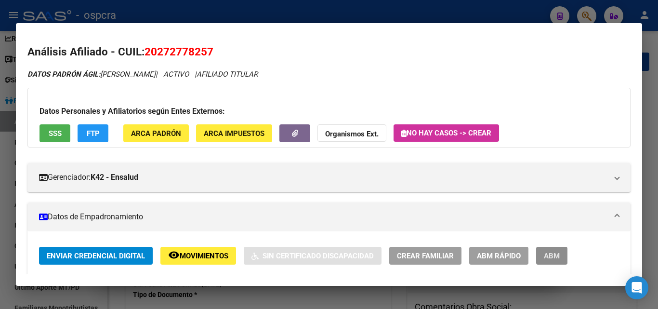
click at [551, 260] on span "ABM" at bounding box center [552, 255] width 16 height 9
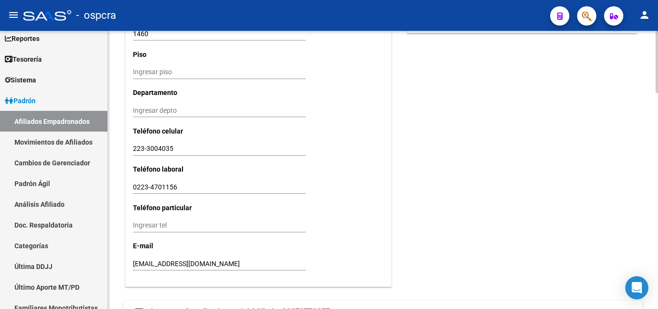
scroll to position [961, 0]
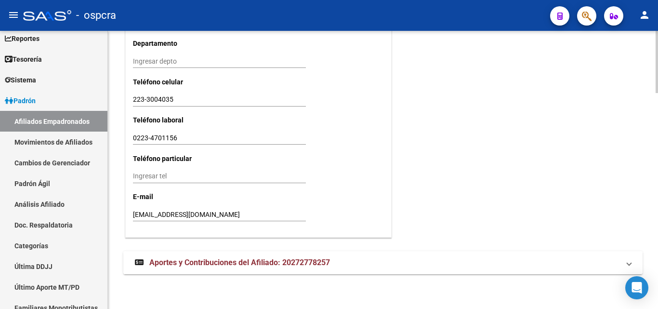
click at [285, 265] on span "Aportes y Contribuciones del Afiliado: 20272778257" at bounding box center [239, 262] width 181 height 9
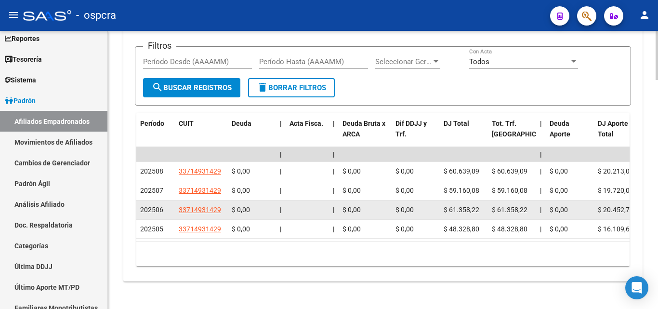
scroll to position [1296, 0]
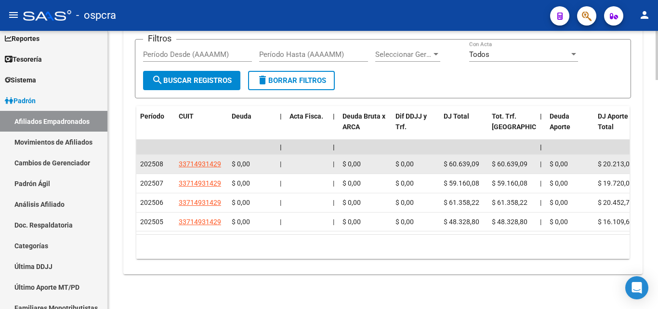
click at [199, 160] on span "33714931429" at bounding box center [200, 164] width 42 height 8
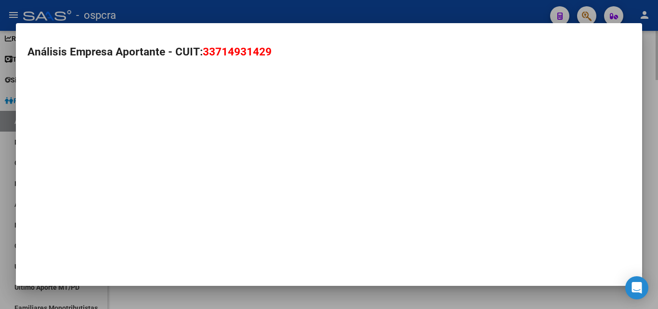
type textarea "33714931429"
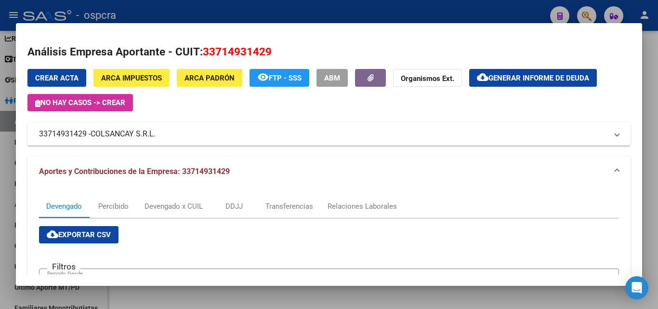
click at [139, 132] on span "COLSANCAY S.R.L." at bounding box center [123, 134] width 65 height 12
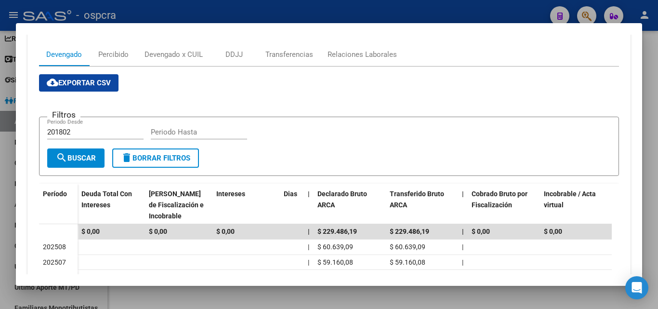
scroll to position [337, 0]
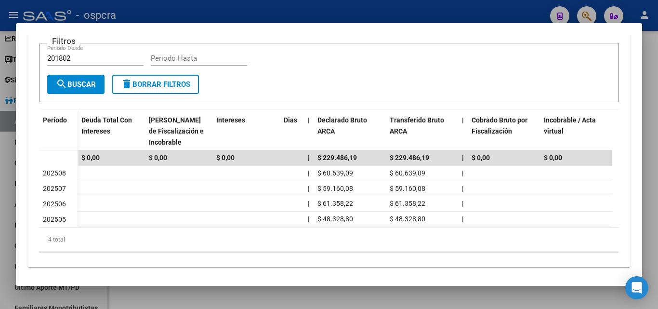
click at [0, 179] on div at bounding box center [329, 154] width 658 height 309
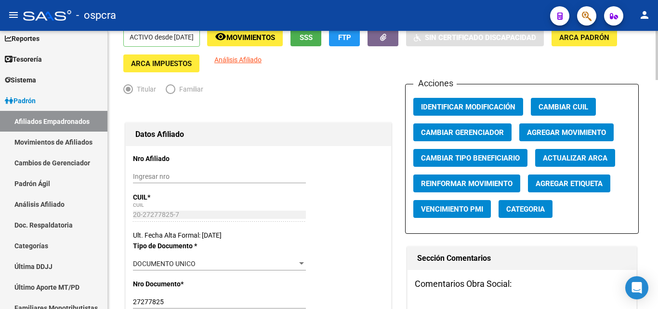
scroll to position [0, 0]
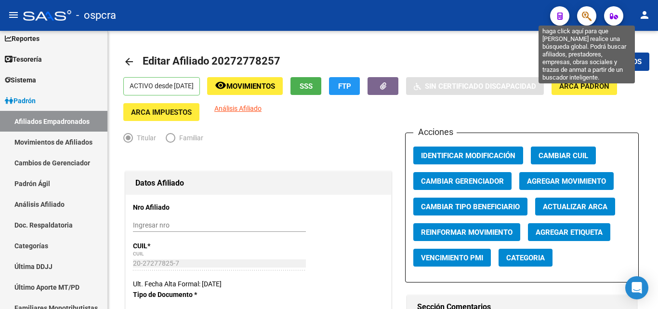
click at [584, 15] on icon "button" at bounding box center [587, 16] width 10 height 11
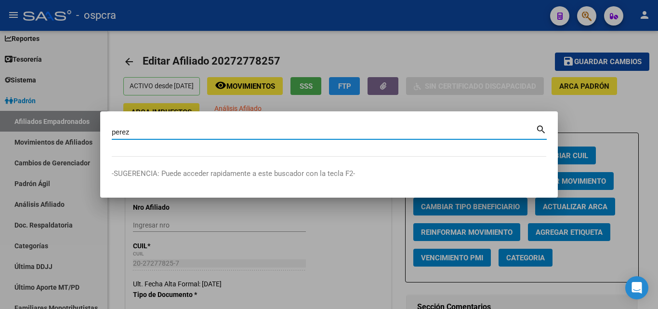
type input "perez"
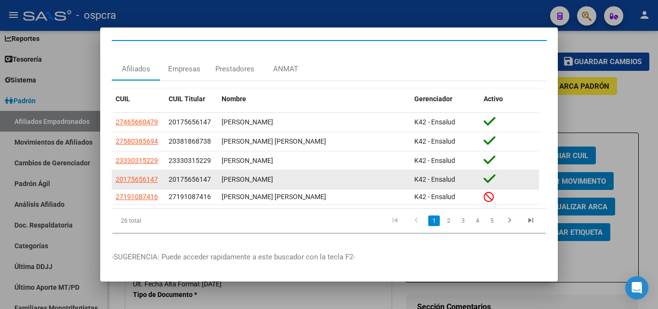
scroll to position [25, 0]
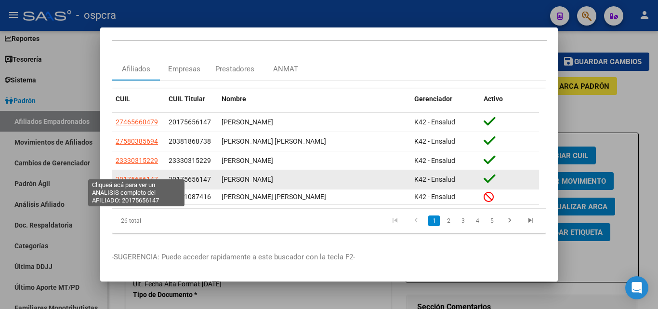
click at [137, 175] on span "20175656147" at bounding box center [137, 179] width 42 height 8
type textarea "20175656147"
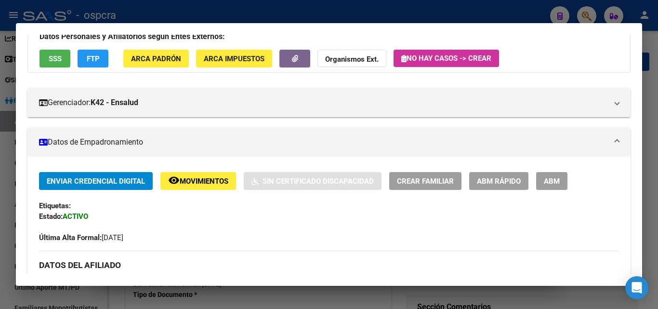
scroll to position [0, 0]
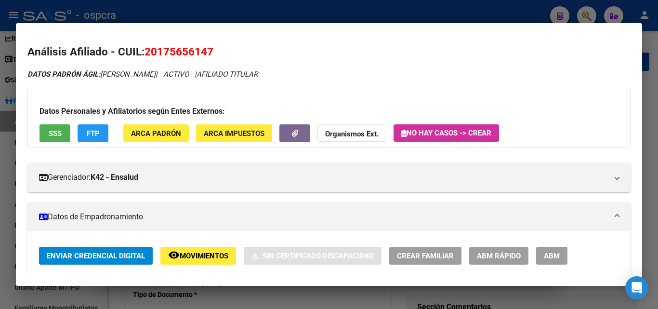
drag, startPoint x: 156, startPoint y: 49, endPoint x: 207, endPoint y: 49, distance: 50.6
click at [207, 49] on span "20175656147" at bounding box center [178, 51] width 69 height 13
copy span "17565614"
click at [4, 196] on div at bounding box center [329, 154] width 658 height 309
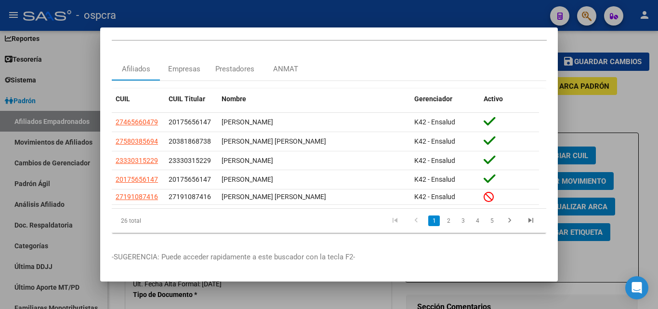
click at [0, 273] on div at bounding box center [329, 154] width 658 height 309
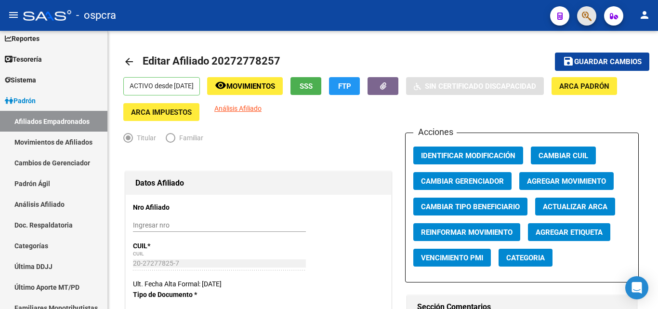
click at [595, 13] on button "button" at bounding box center [586, 15] width 19 height 19
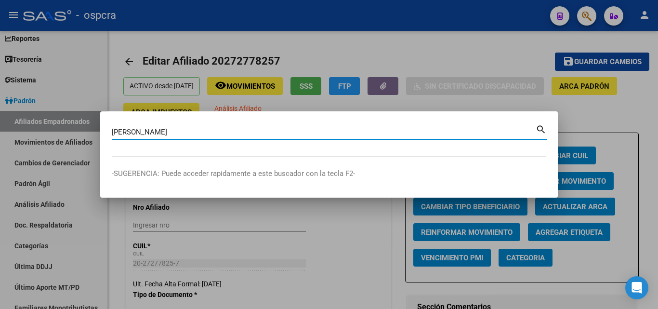
type input "[PERSON_NAME]"
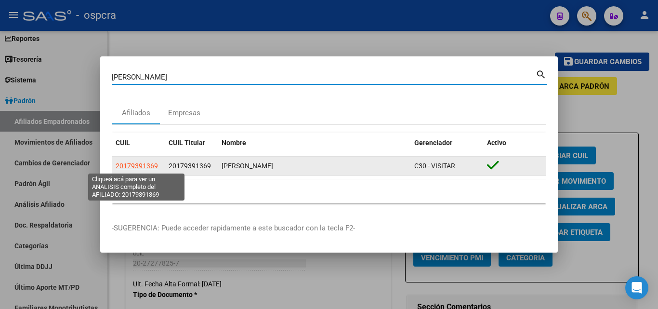
click at [140, 165] on span "20179391369" at bounding box center [137, 166] width 42 height 8
type textarea "20179391369"
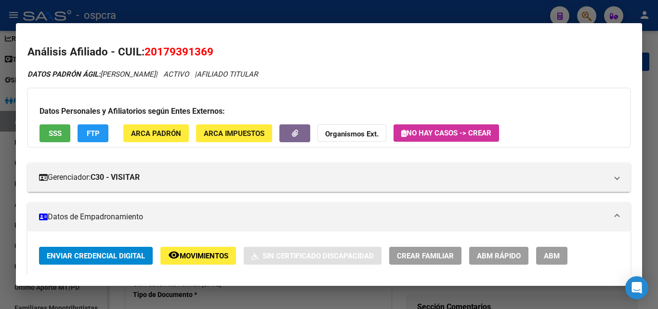
click at [410, 13] on div at bounding box center [329, 154] width 658 height 309
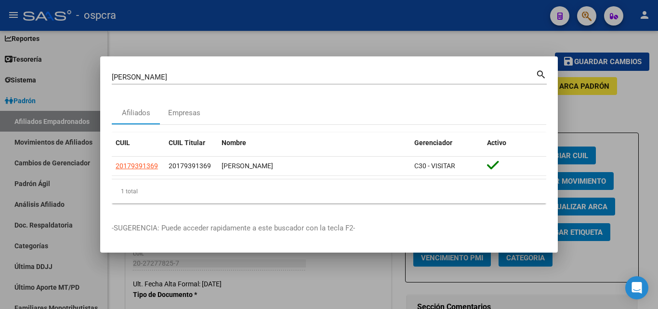
click at [504, 30] on div at bounding box center [329, 154] width 658 height 309
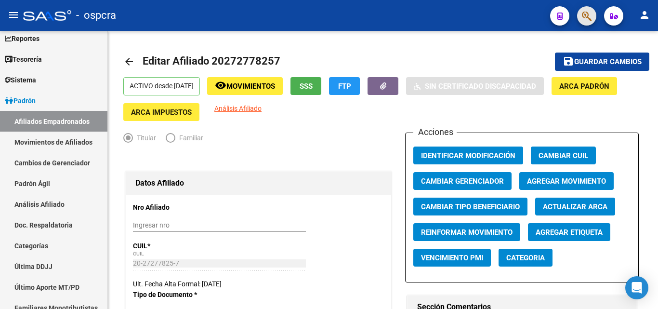
click at [591, 7] on span "button" at bounding box center [587, 16] width 10 height 20
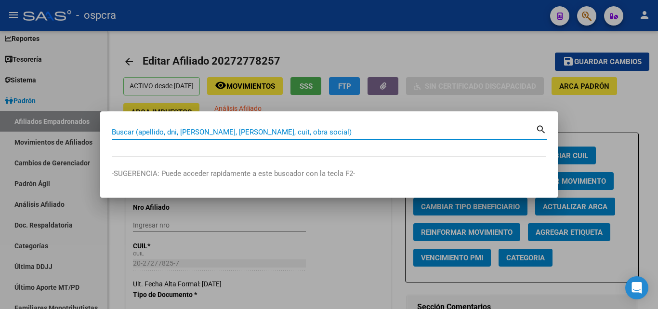
type input "C"
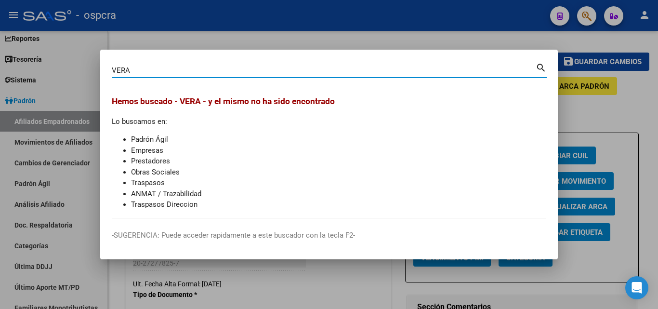
type input "VERA"
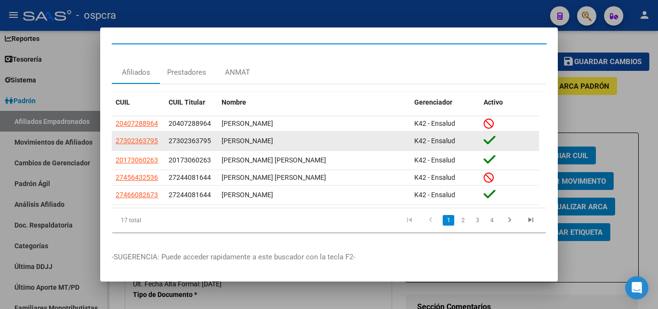
scroll to position [21, 0]
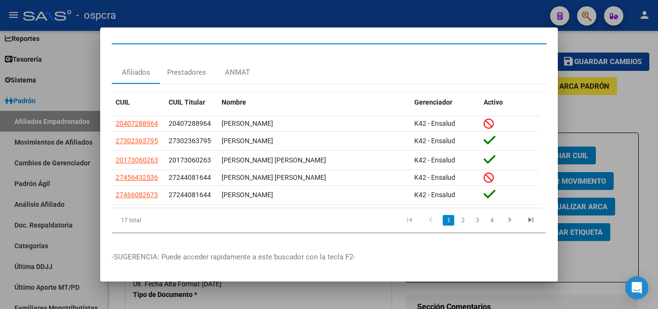
click at [457, 215] on link "2" at bounding box center [463, 220] width 12 height 11
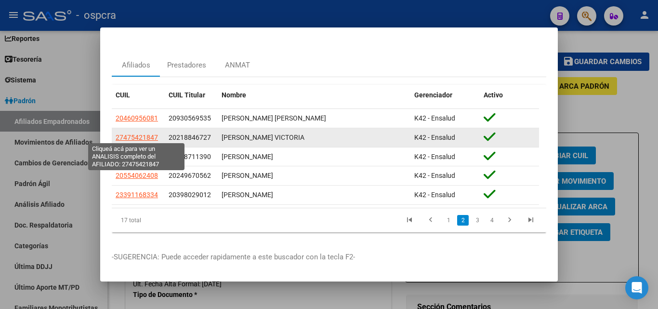
click at [140, 135] on span "27475421847" at bounding box center [137, 137] width 42 height 8
type textarea "27475421847"
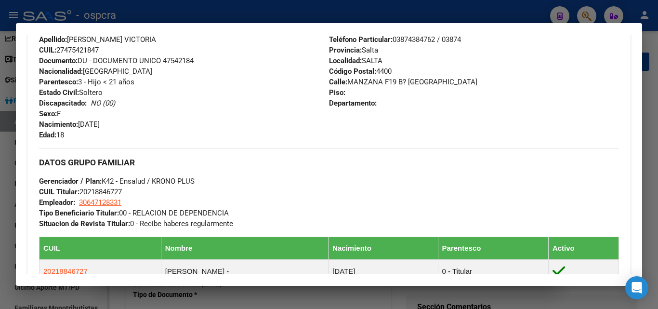
scroll to position [433, 0]
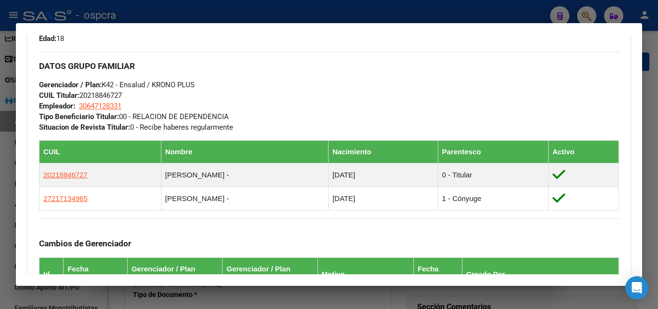
click at [0, 216] on div at bounding box center [329, 154] width 658 height 309
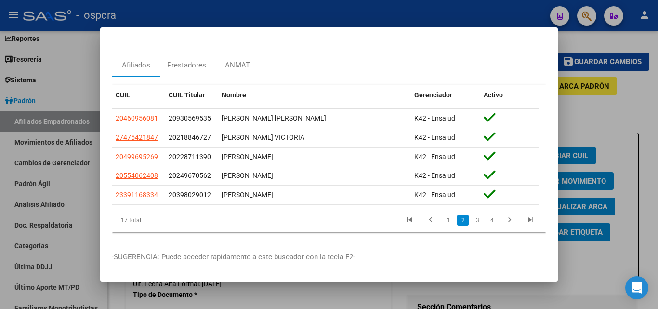
click at [0, 216] on div at bounding box center [329, 154] width 658 height 309
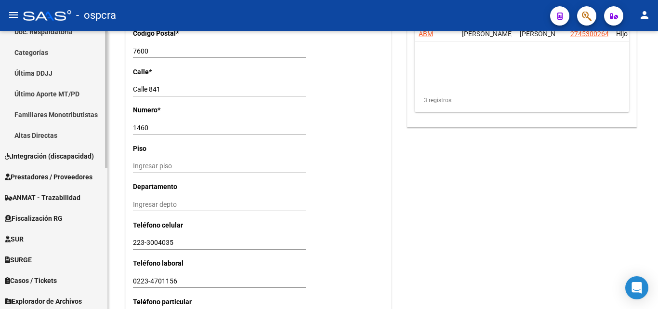
scroll to position [285, 0]
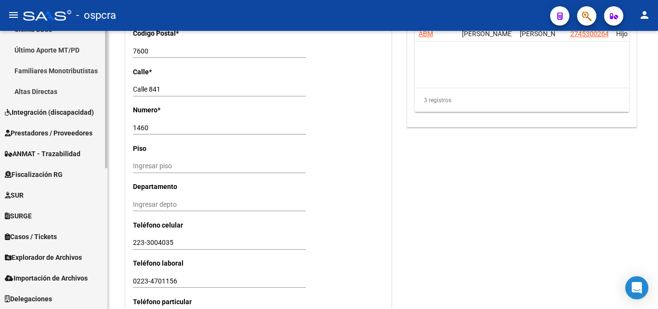
click at [55, 260] on span "Explorador de Archivos" at bounding box center [43, 257] width 77 height 11
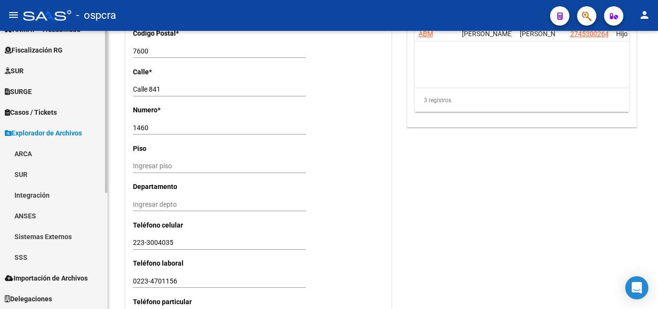
scroll to position [181, 0]
click at [23, 150] on link "ARCA" at bounding box center [53, 153] width 107 height 21
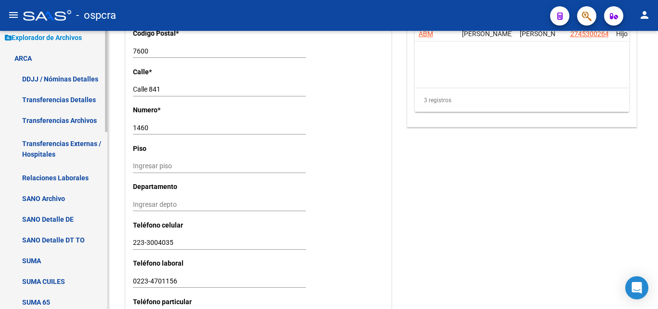
scroll to position [278, 0]
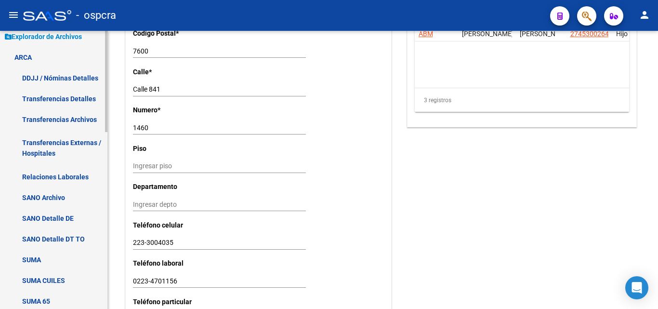
click at [44, 179] on link "Relaciones Laborales" at bounding box center [53, 176] width 107 height 21
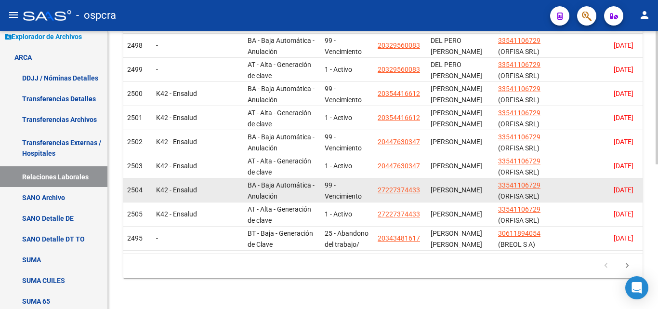
scroll to position [301, 0]
